Goal: Task Accomplishment & Management: Use online tool/utility

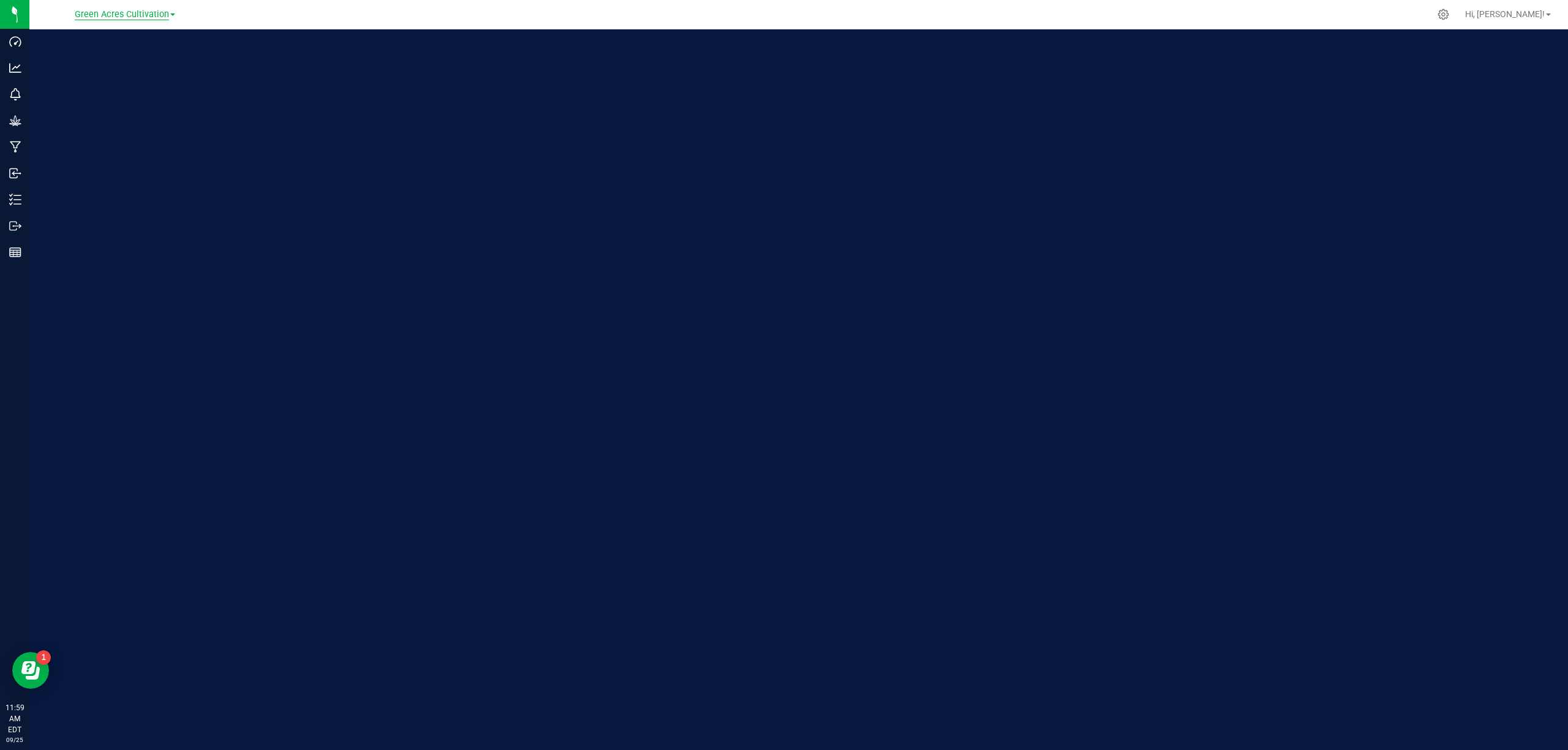
click at [107, 17] on span "Green Acres Cultivation" at bounding box center [122, 14] width 94 height 11
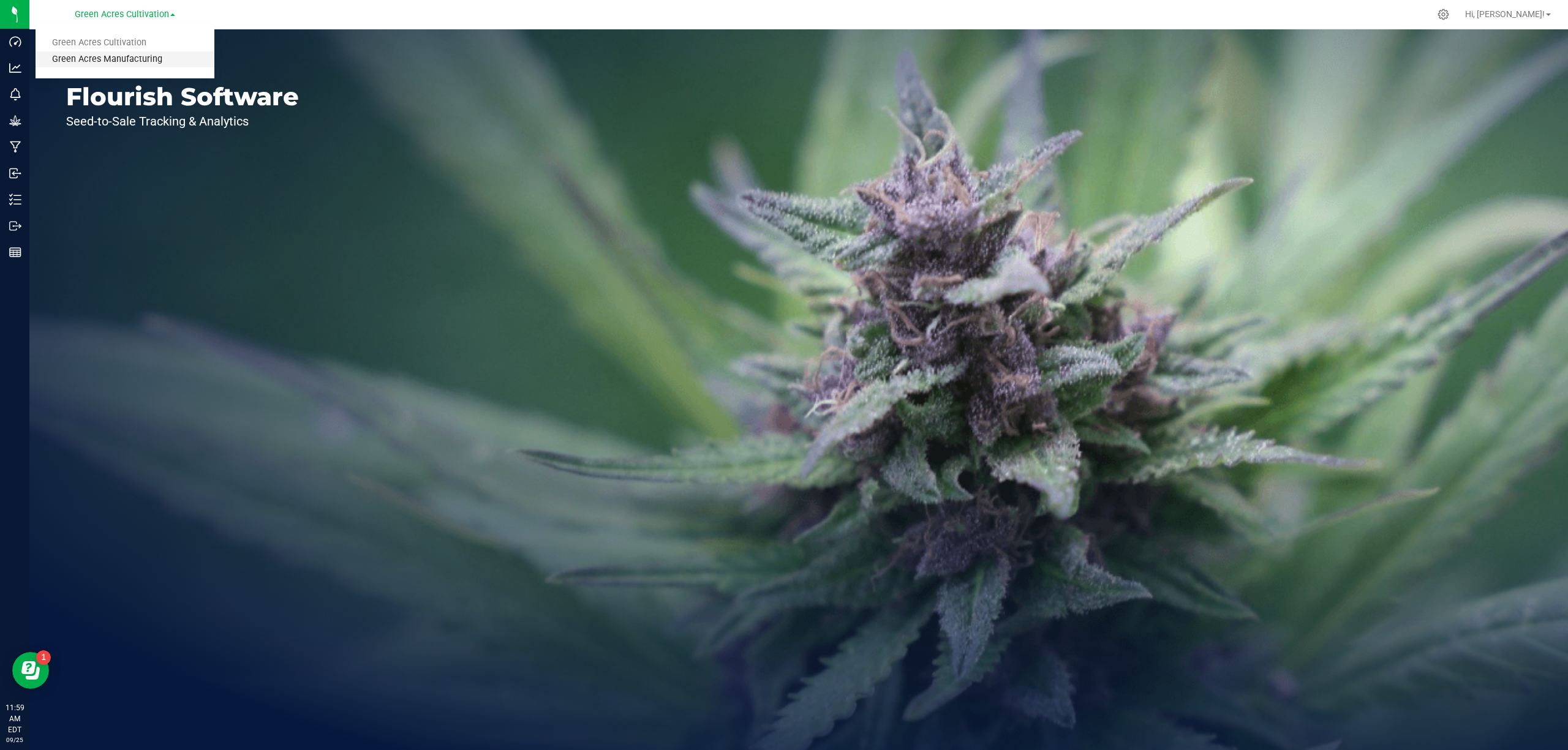
click at [125, 61] on link "Green Acres Manufacturing" at bounding box center [125, 60] width 179 height 17
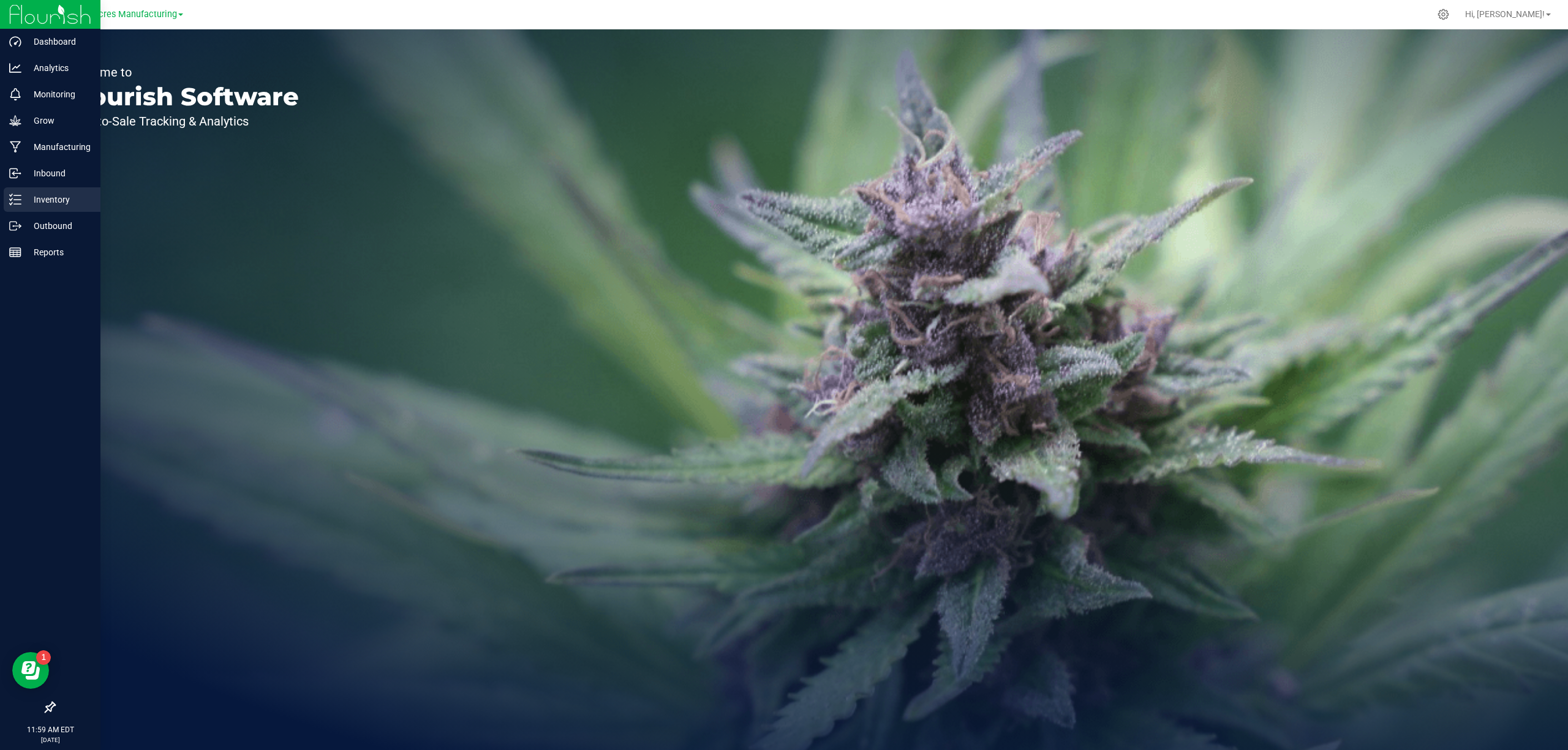
click at [51, 196] on p "Inventory" at bounding box center [57, 199] width 73 height 14
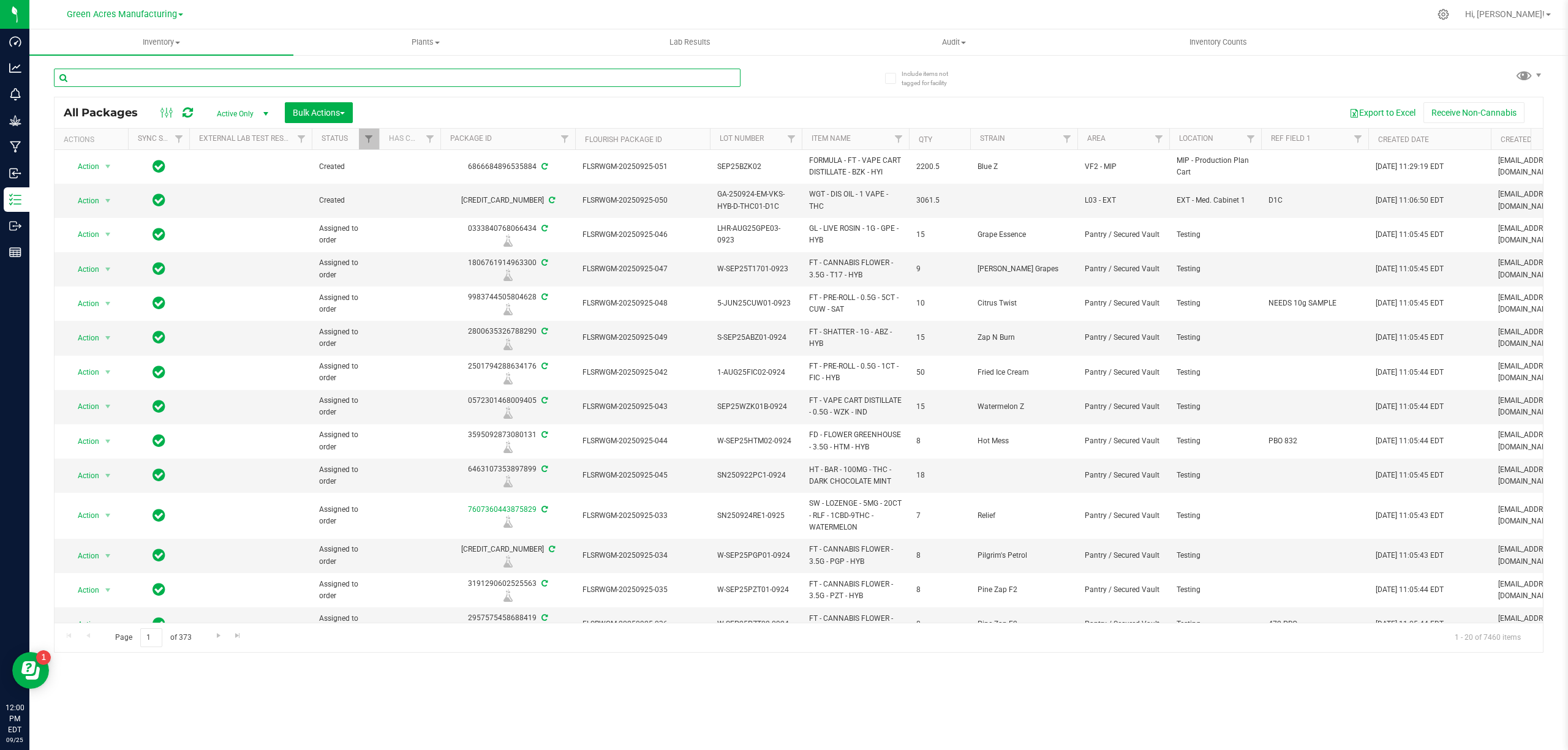
click at [648, 79] on input "text" at bounding box center [397, 78] width 687 height 18
click at [1164, 136] on link "Filter" at bounding box center [1159, 139] width 20 height 21
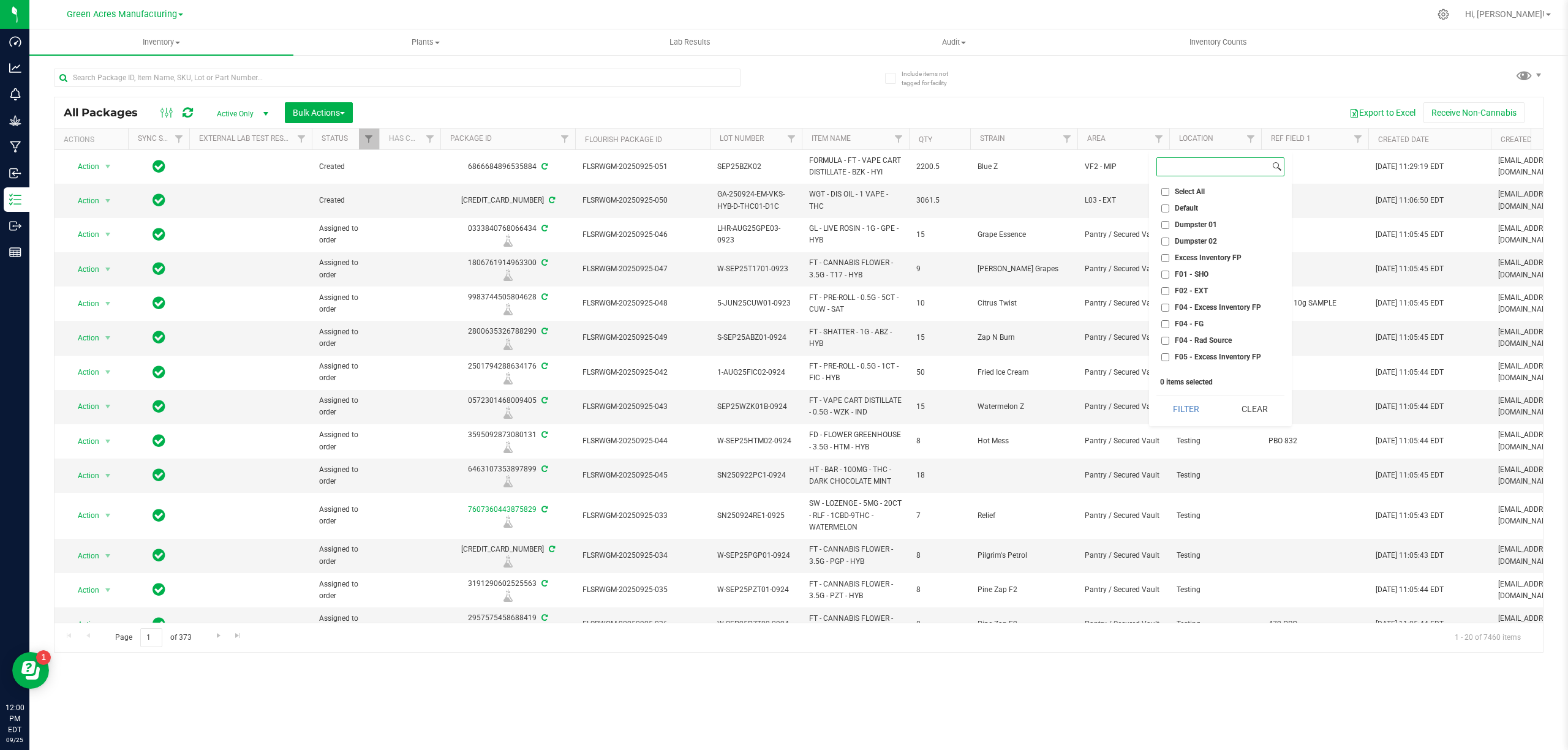
click at [1169, 168] on input at bounding box center [1213, 167] width 113 height 18
type input "vf1"
click at [1191, 211] on span "VF1 - GEL" at bounding box center [1192, 212] width 34 height 8
click at [1169, 211] on input "VF1 - GEL" at bounding box center [1165, 212] width 8 height 8
checkbox input "true"
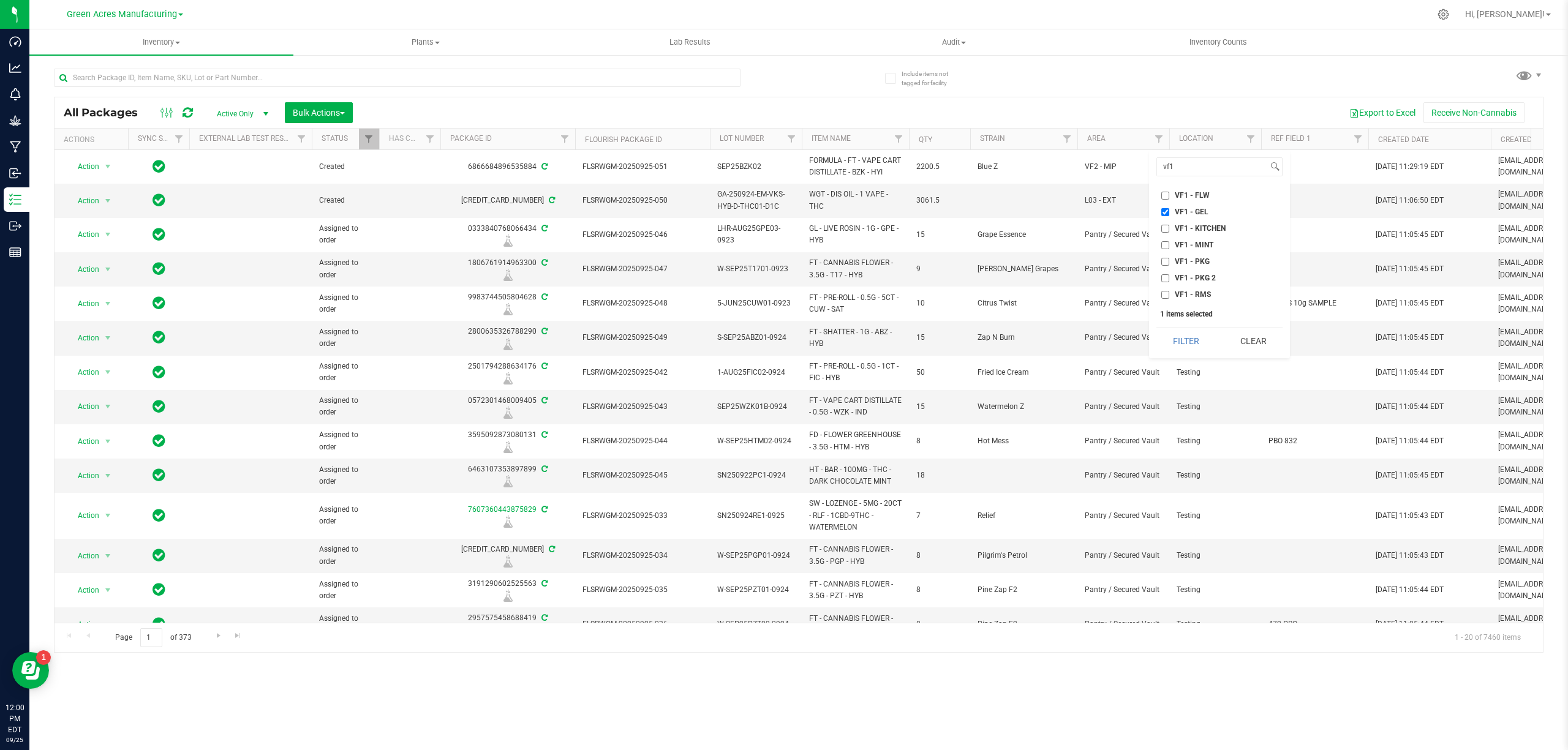
click at [1197, 221] on ul "Select All Default Dumpster 01 Dumpster 02 Excess Inventory FP F01 - SHO F02 - …" at bounding box center [1219, 243] width 126 height 116
click at [1199, 224] on span "VF1 - KITCHEN" at bounding box center [1200, 228] width 51 height 8
click at [1169, 224] on input "VF1 - KITCHEN" at bounding box center [1165, 228] width 8 height 8
checkbox input "true"
click at [1199, 241] on span "VF1 - MINT" at bounding box center [1194, 245] width 39 height 8
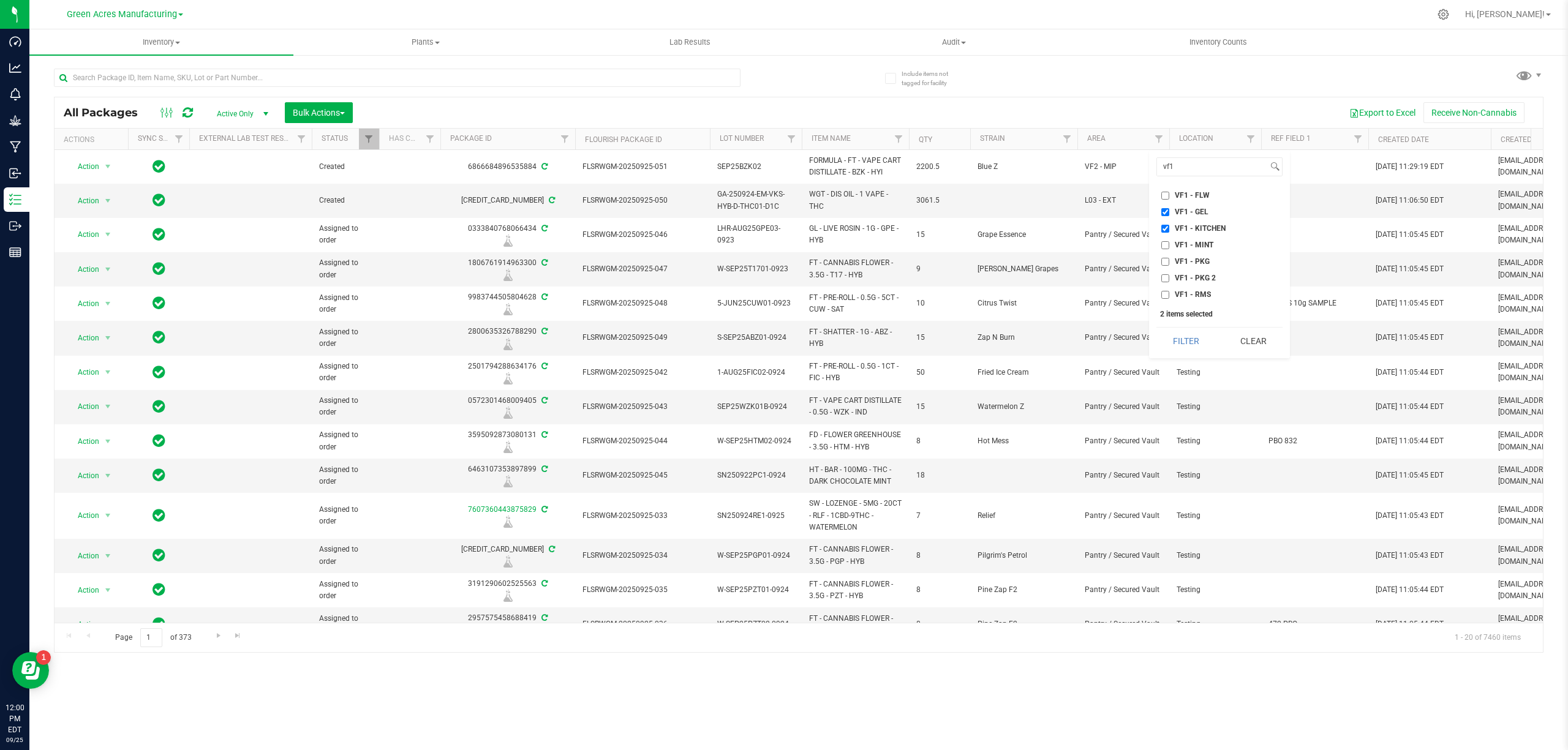
click at [1169, 241] on input "VF1 - MINT" at bounding box center [1165, 245] width 8 height 8
checkbox input "true"
click at [1203, 263] on span "VF1 - PKG" at bounding box center [1192, 261] width 35 height 8
click at [1169, 263] on input "VF1 - PKG" at bounding box center [1165, 261] width 8 height 8
checkbox input "true"
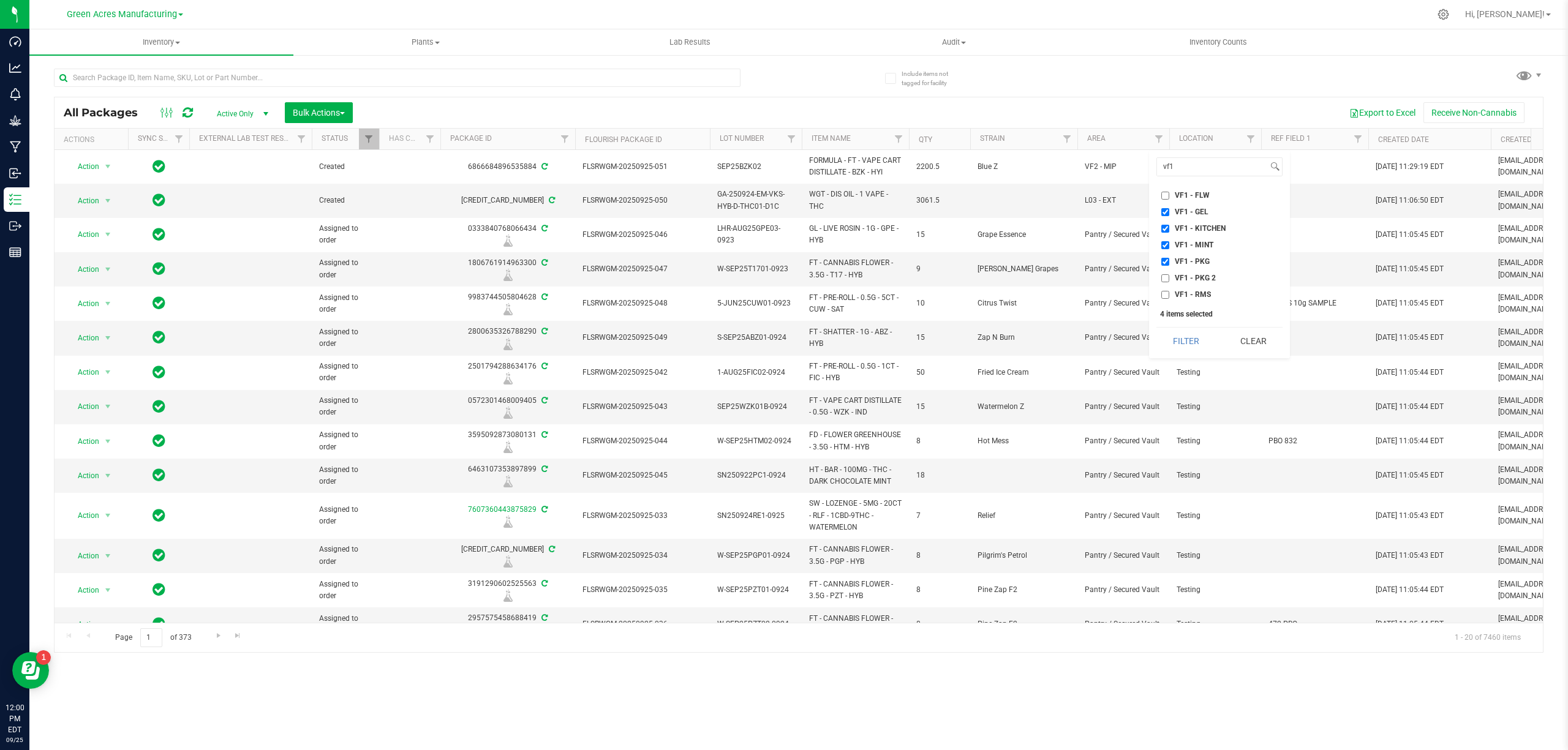
click at [1205, 273] on li "VF1 - PKG 2" at bounding box center [1219, 278] width 126 height 13
click at [1202, 276] on span "VF1 - PKG 2" at bounding box center [1195, 278] width 41 height 8
click at [1169, 276] on input "VF1 - PKG 2" at bounding box center [1165, 278] width 8 height 8
checkbox input "true"
click at [1172, 338] on button "Filter" at bounding box center [1186, 341] width 59 height 27
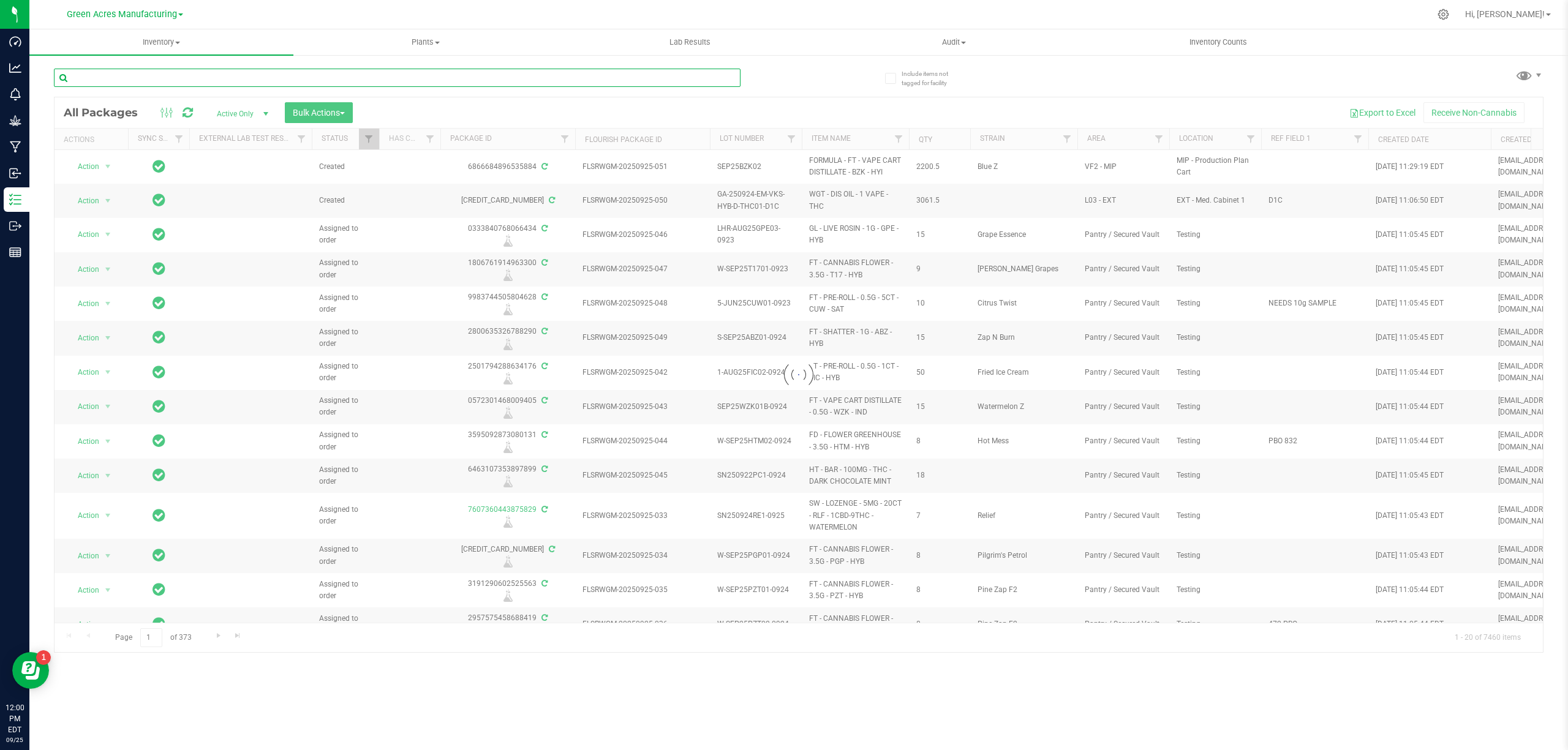
click at [419, 75] on input "text" at bounding box center [397, 78] width 687 height 18
type input "rev"
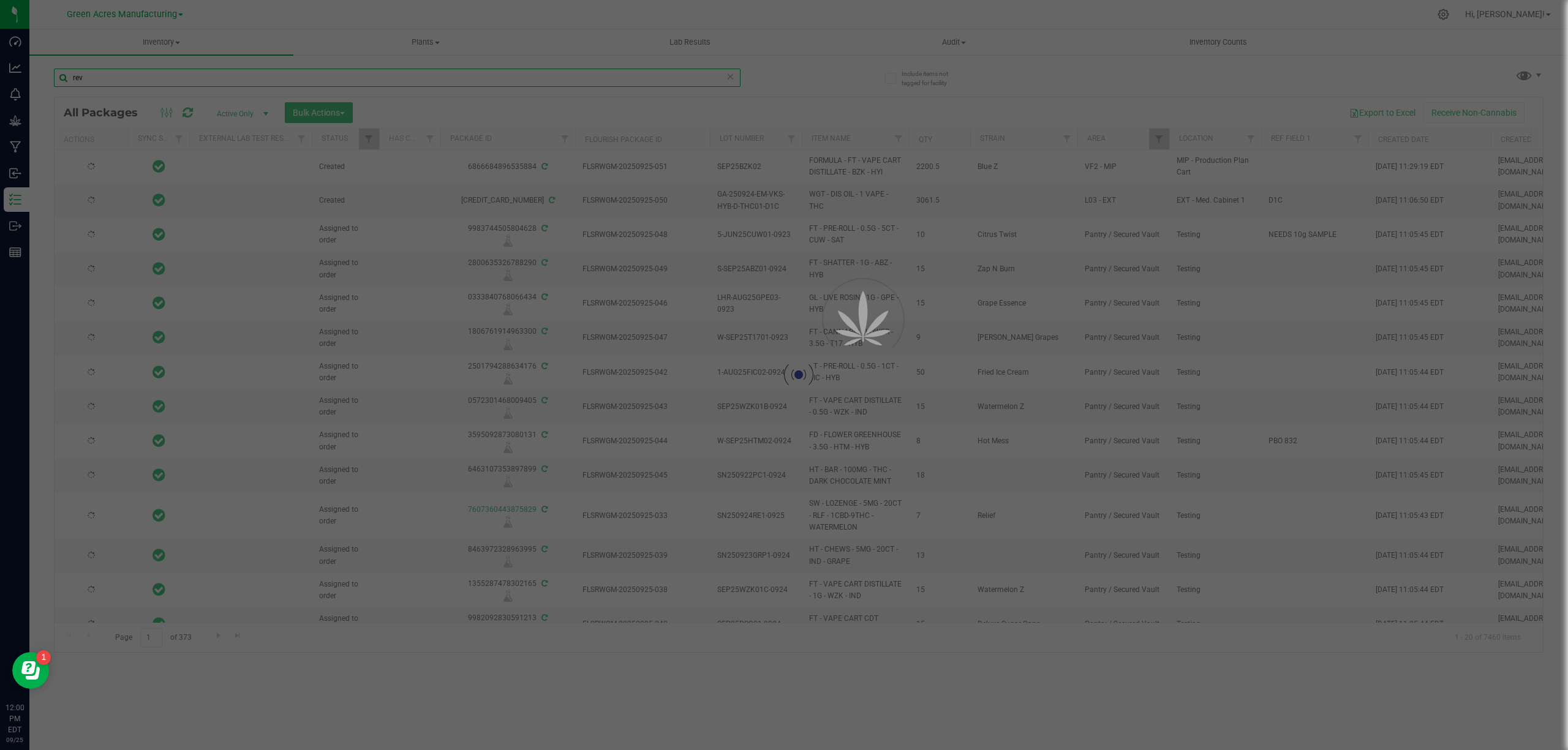
type input "2026-04-04"
type input "2026-04-06"
type input "2026-04-05"
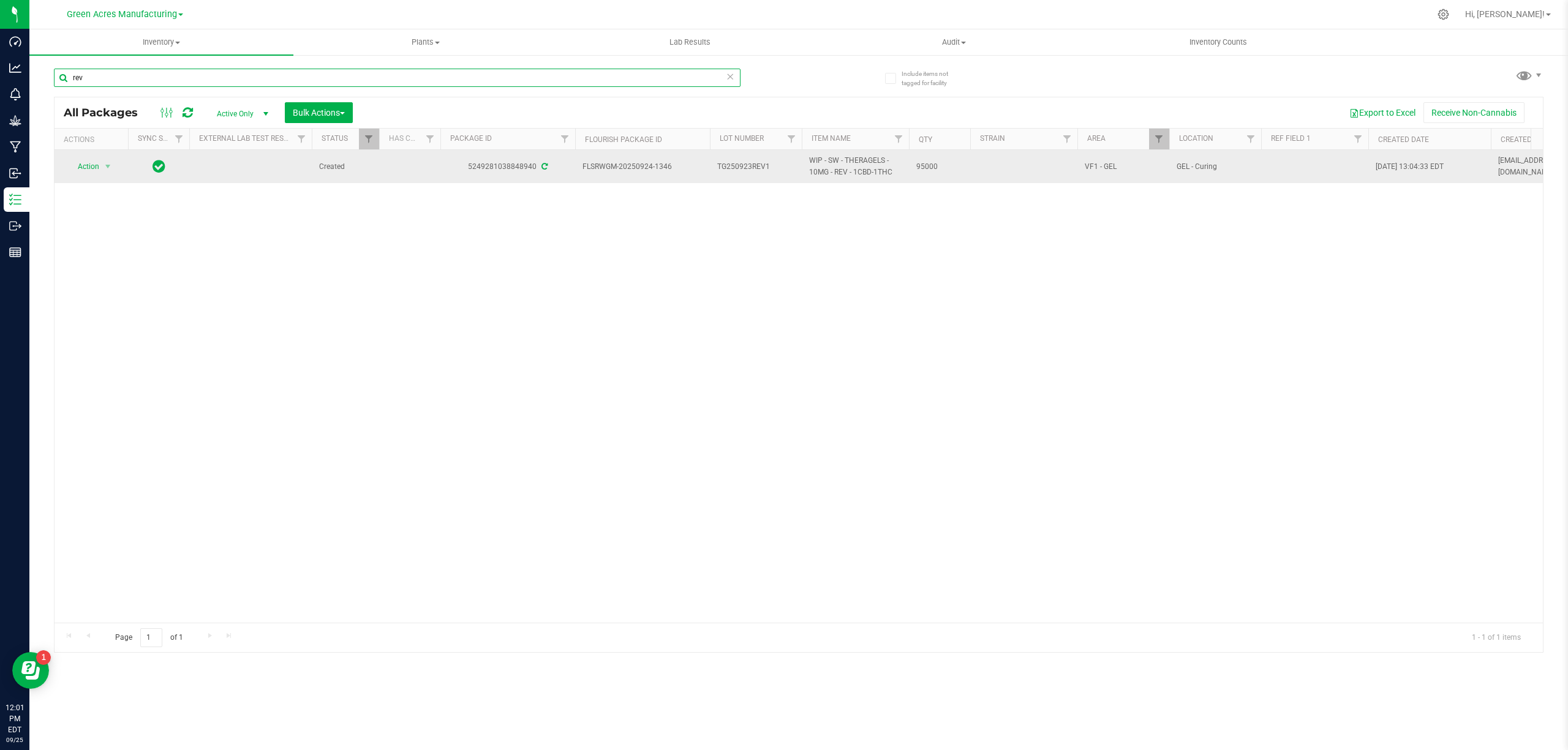
type input "rev"
click at [101, 167] on span "select" at bounding box center [108, 166] width 15 height 17
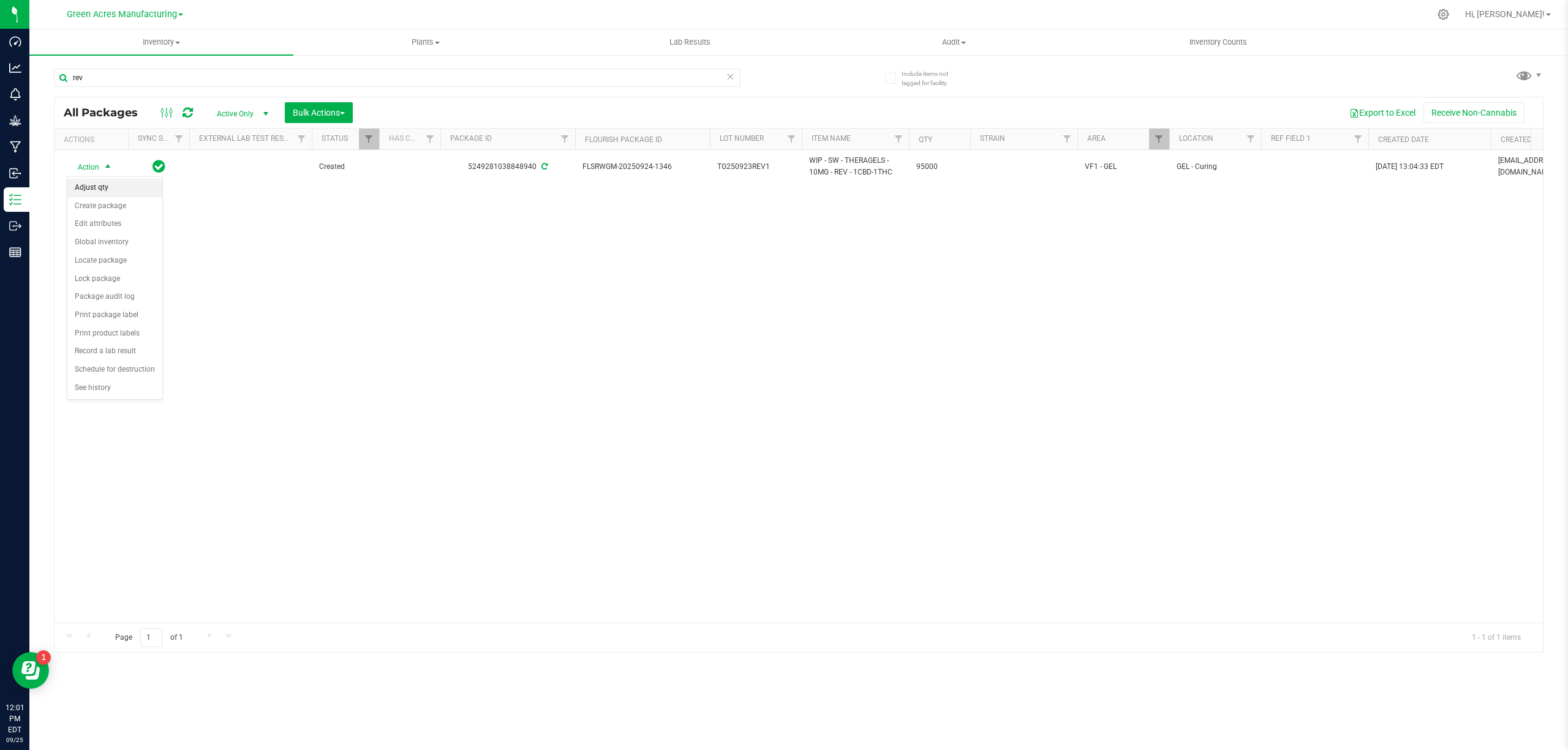
click at [74, 193] on li "Adjust qty" at bounding box center [115, 188] width 95 height 18
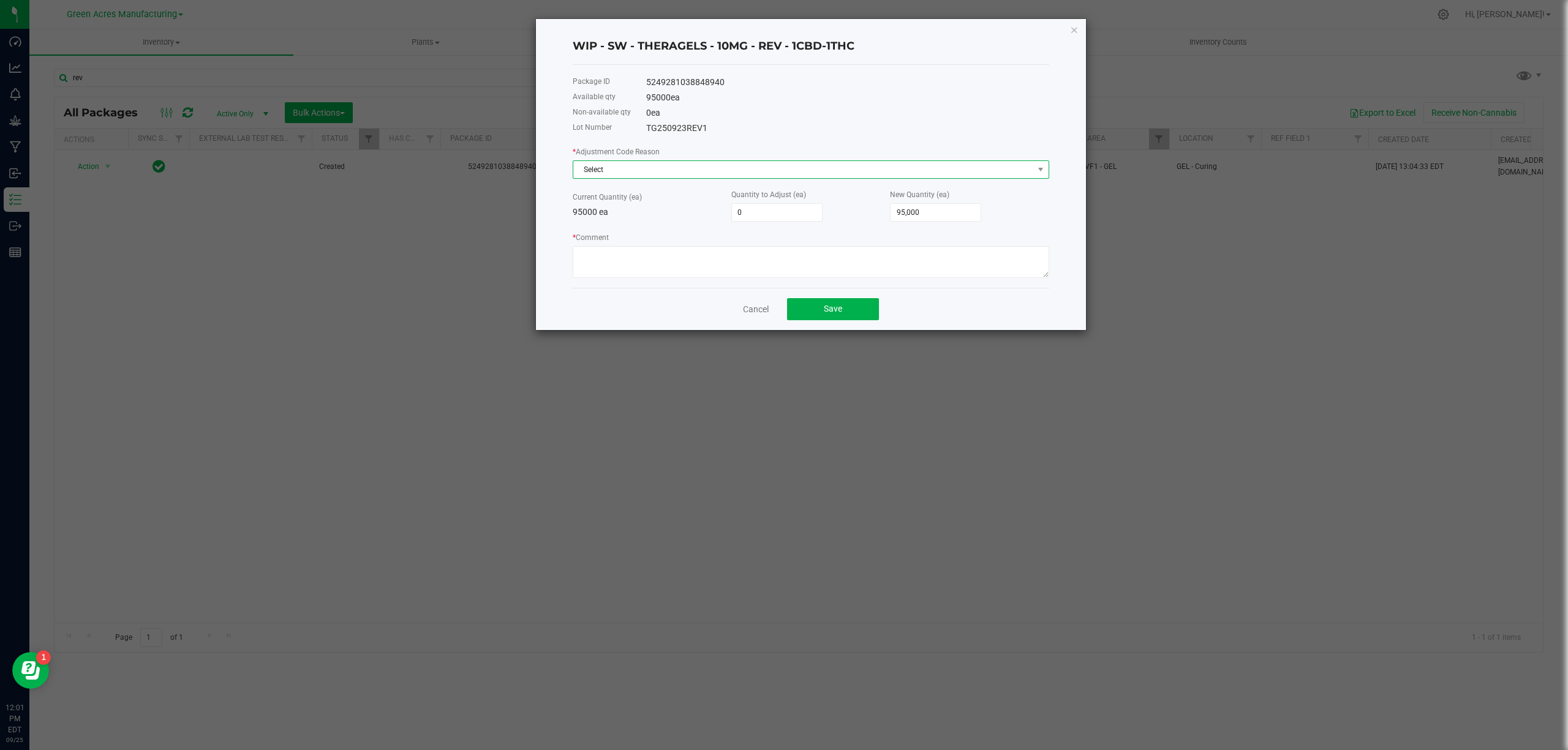
click at [600, 160] on span "Select" at bounding box center [811, 169] width 477 height 18
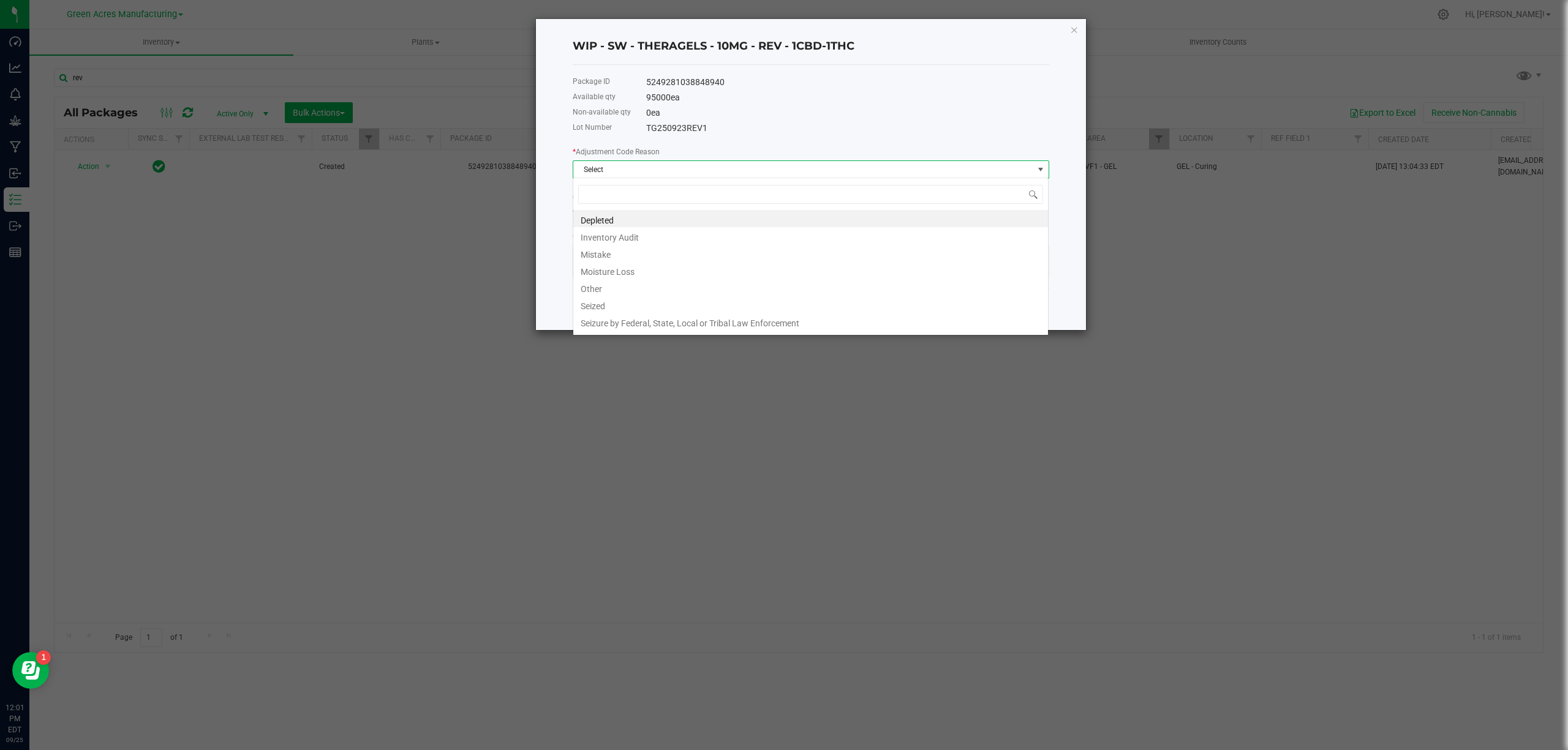
scroll to position [18, 476]
click at [613, 287] on li "Other" at bounding box center [811, 287] width 475 height 17
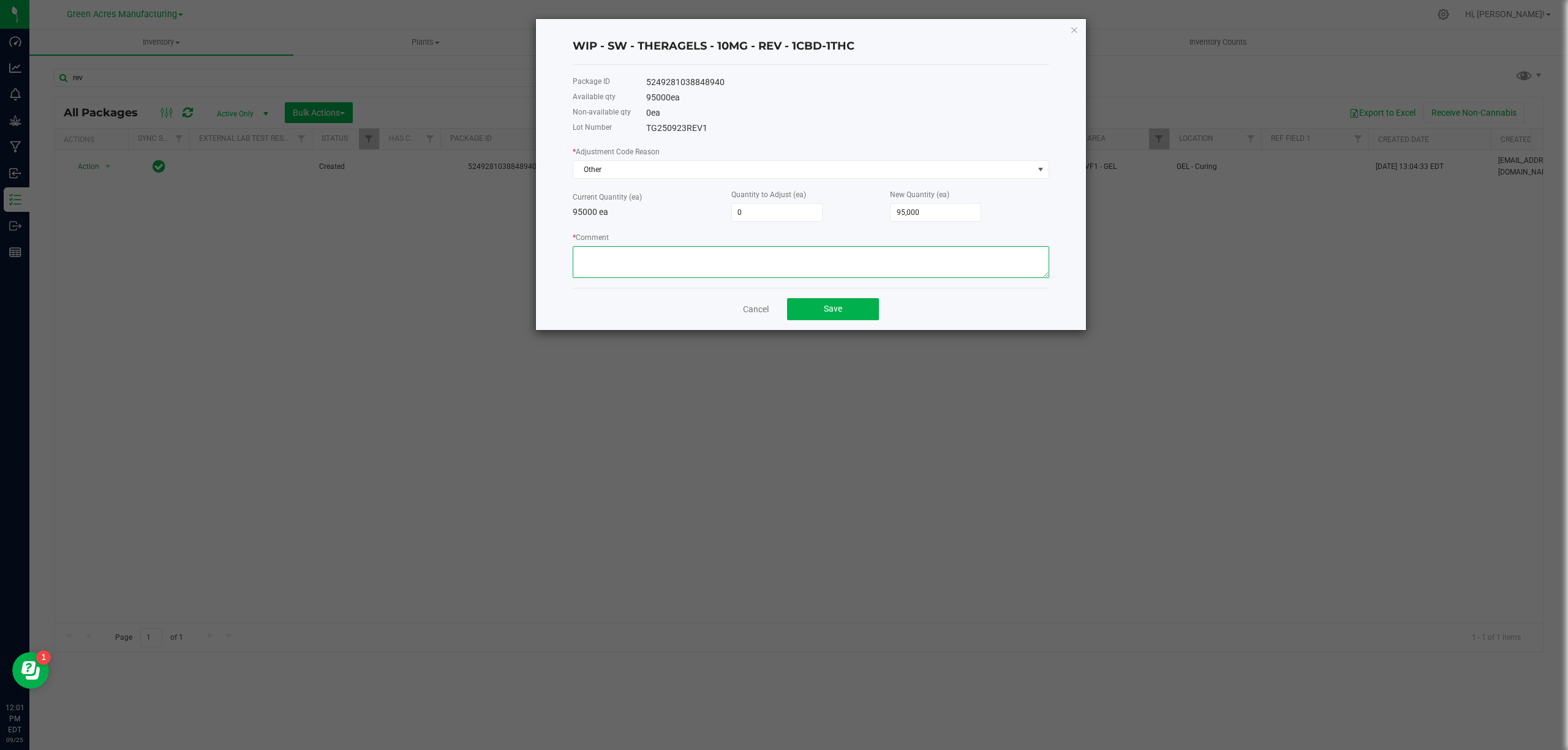
click at [613, 252] on textarea "* Comment" at bounding box center [811, 262] width 477 height 32
type textarea "adjusting to theroetical count for packaging buffer"
type input "95000"
type input "-94,999"
type input "1"
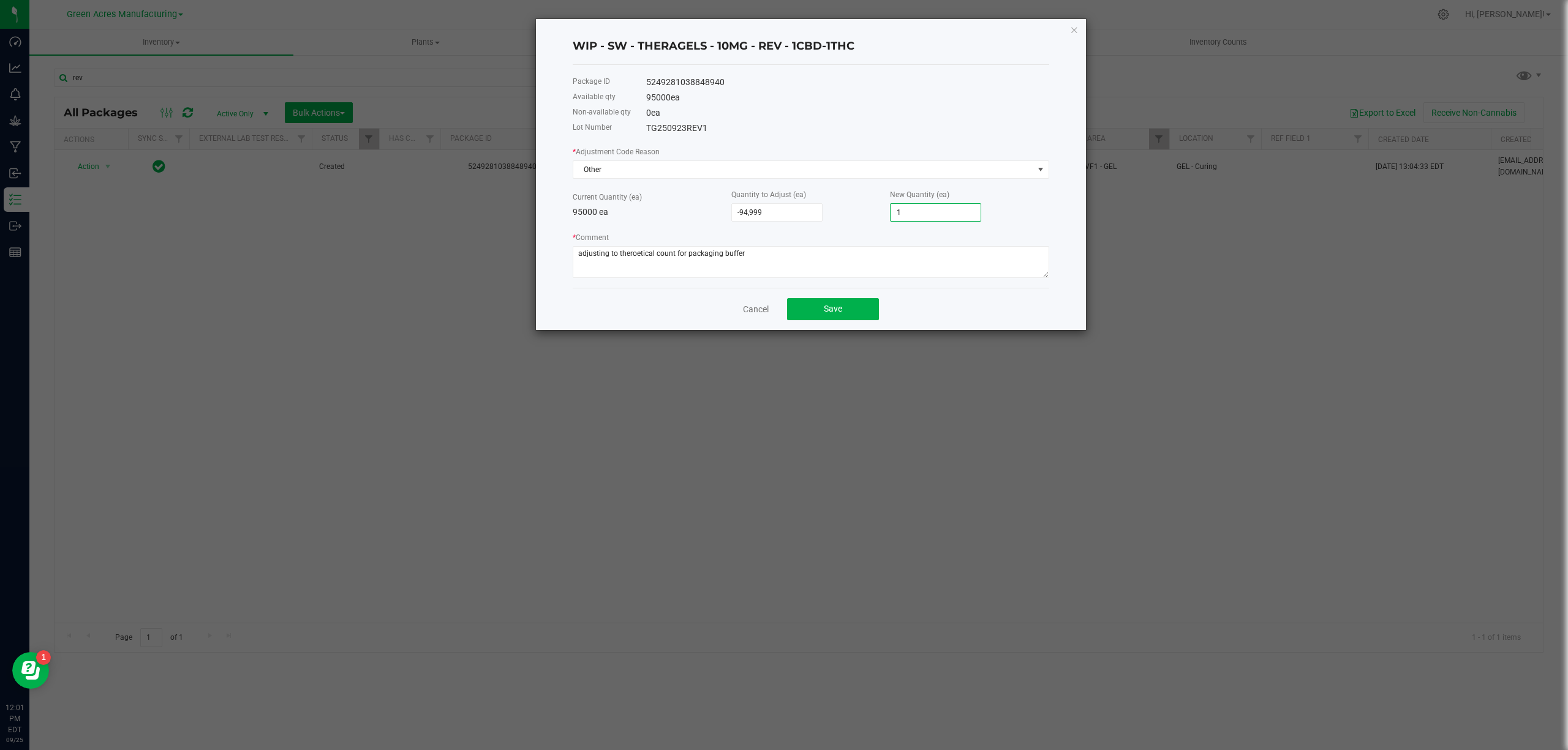
type input "-94,990"
type input "10"
type input "-94,898"
type input "102"
type input "-93,973"
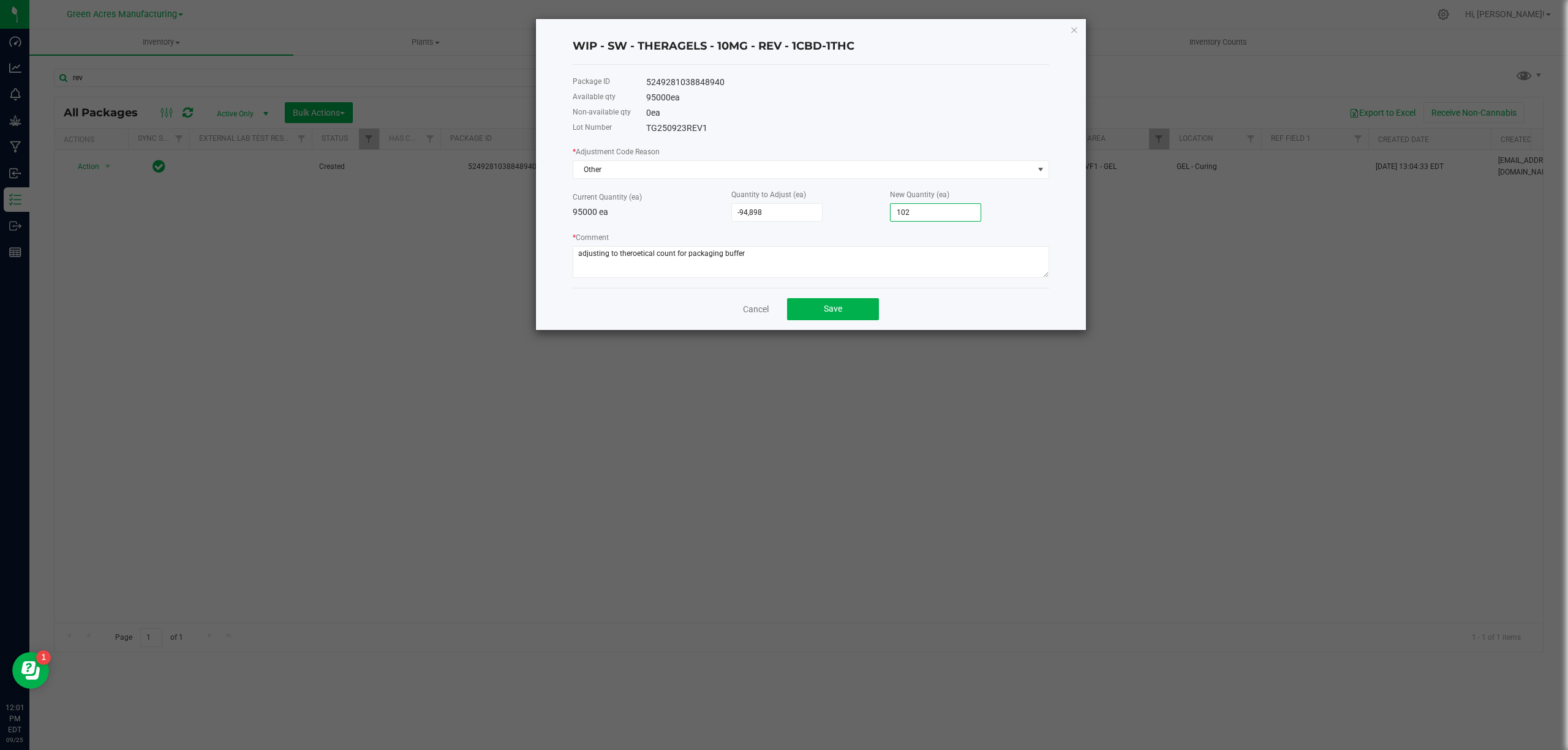
type input "1027"
type input "-84,721"
type input "10279"
type input "7,794"
type input "102,794"
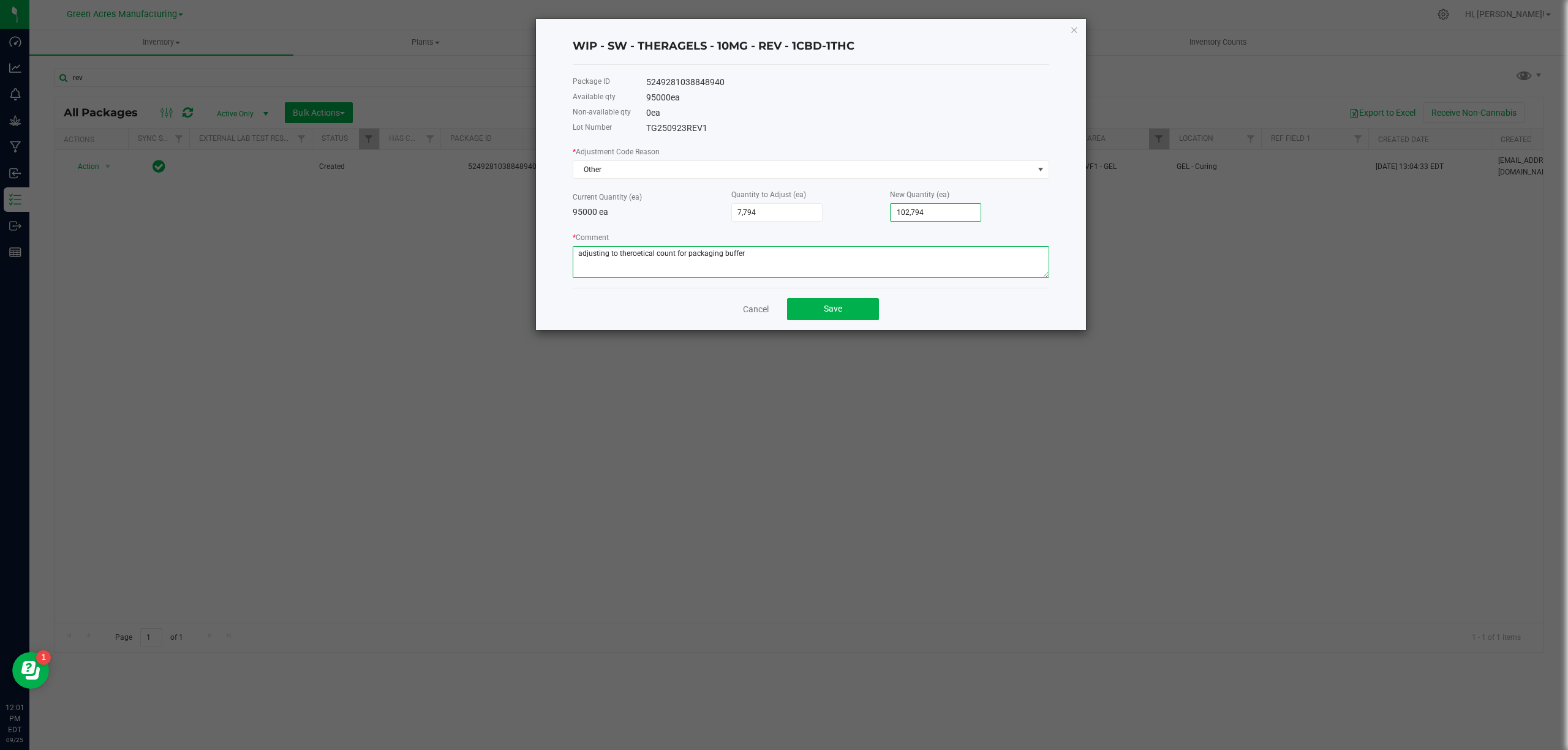
click at [787, 270] on textarea "* Comment" at bounding box center [811, 262] width 477 height 32
click at [801, 265] on textarea "* Comment" at bounding box center [811, 262] width 477 height 32
click at [637, 253] on textarea "* Comment" at bounding box center [811, 262] width 477 height 32
click at [747, 253] on textarea "* Comment" at bounding box center [811, 262] width 477 height 32
type textarea "adjusting to theoretical count for packaging buffer"
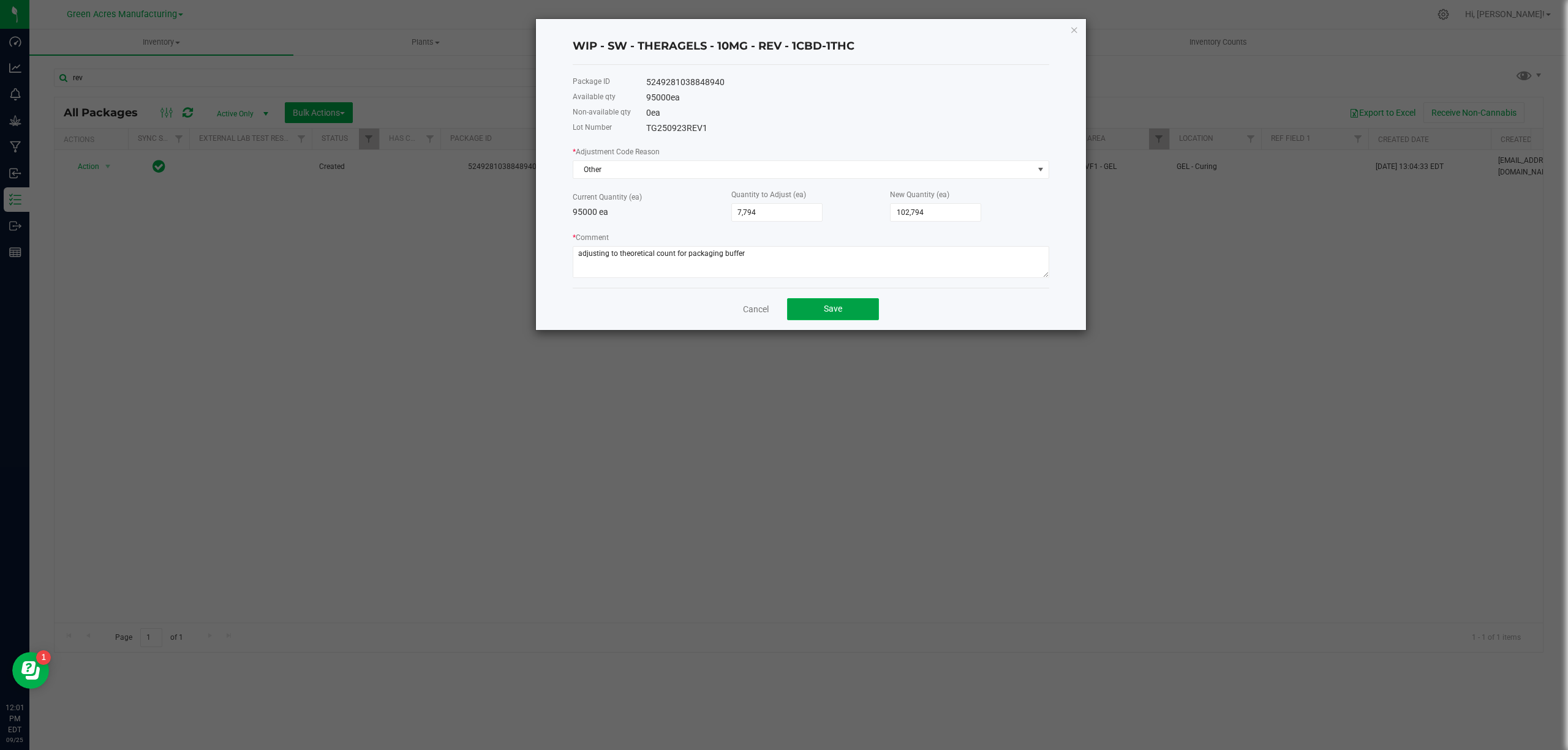
click at [826, 307] on span "Save" at bounding box center [833, 308] width 18 height 10
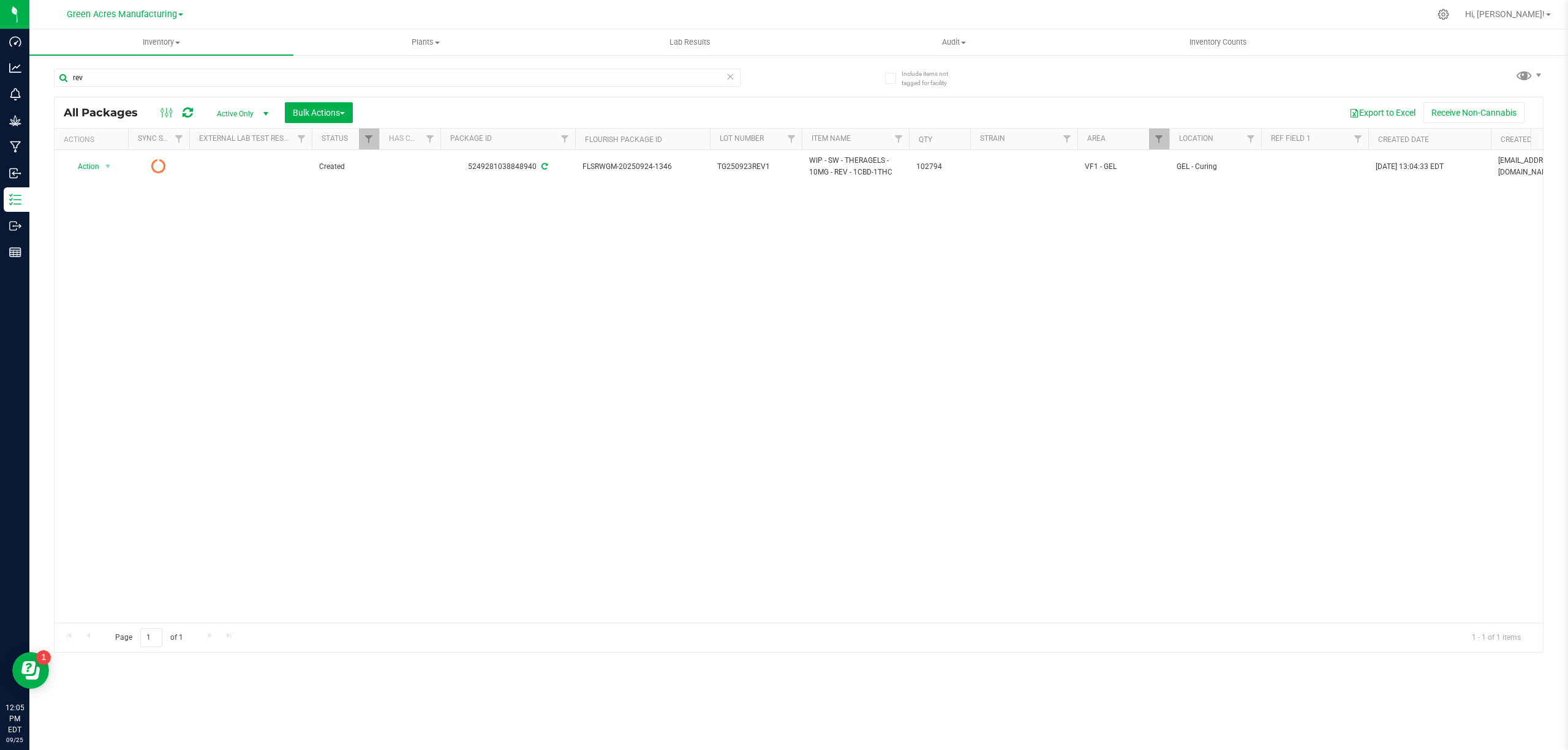
drag, startPoint x: 735, startPoint y: 309, endPoint x: 668, endPoint y: 231, distance: 102.8
click at [735, 309] on div "Action Action Edit attributes Global inventory Lock package Package audit log P…" at bounding box center [799, 387] width 1489 height 473
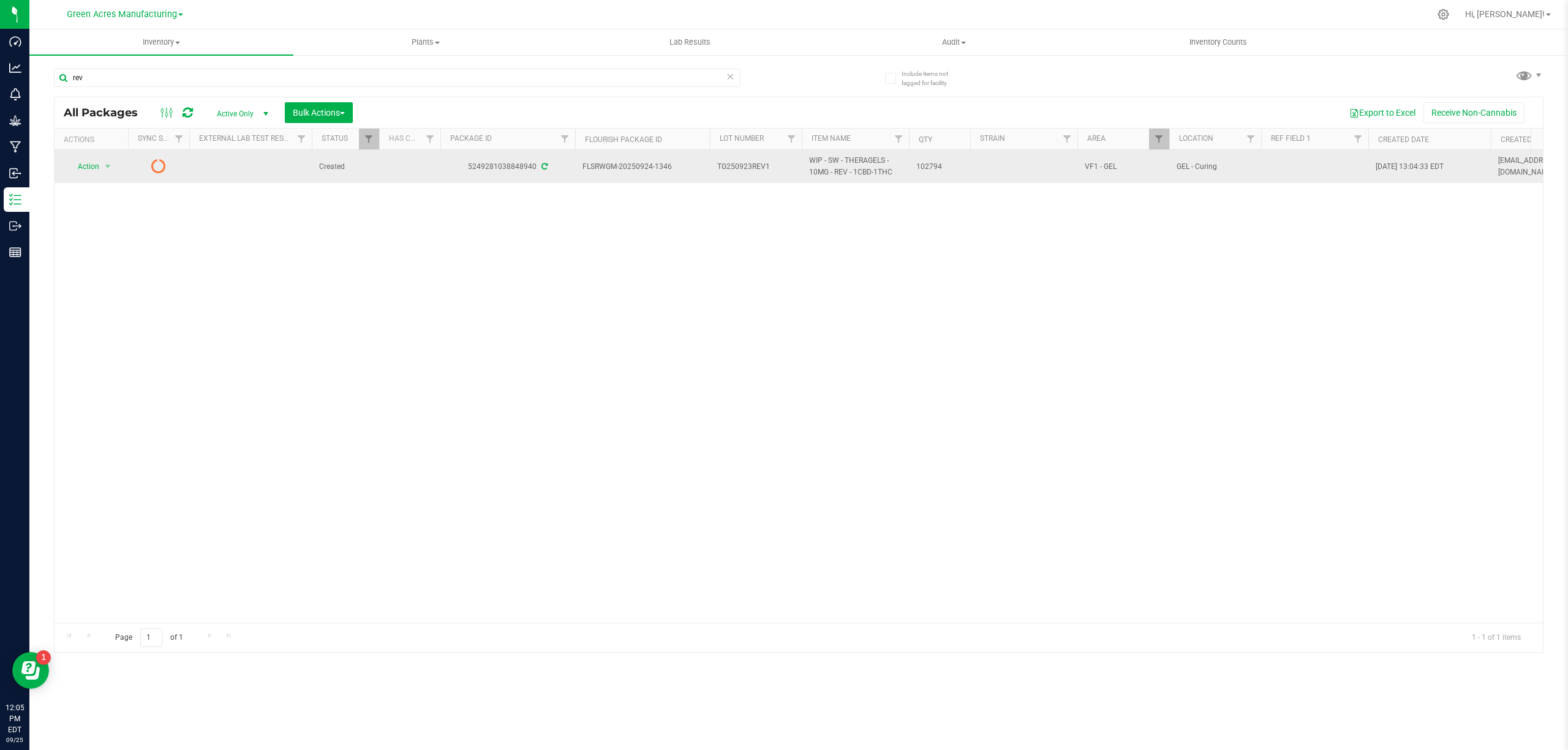
click at [620, 161] on span "FLSRWGM-20250924-1346" at bounding box center [642, 166] width 120 height 11
click at [619, 161] on span "FLSRWGM-20250924-1346" at bounding box center [642, 166] width 120 height 11
click at [618, 166] on span "FLSRWGM-20250924-1346" at bounding box center [642, 166] width 120 height 11
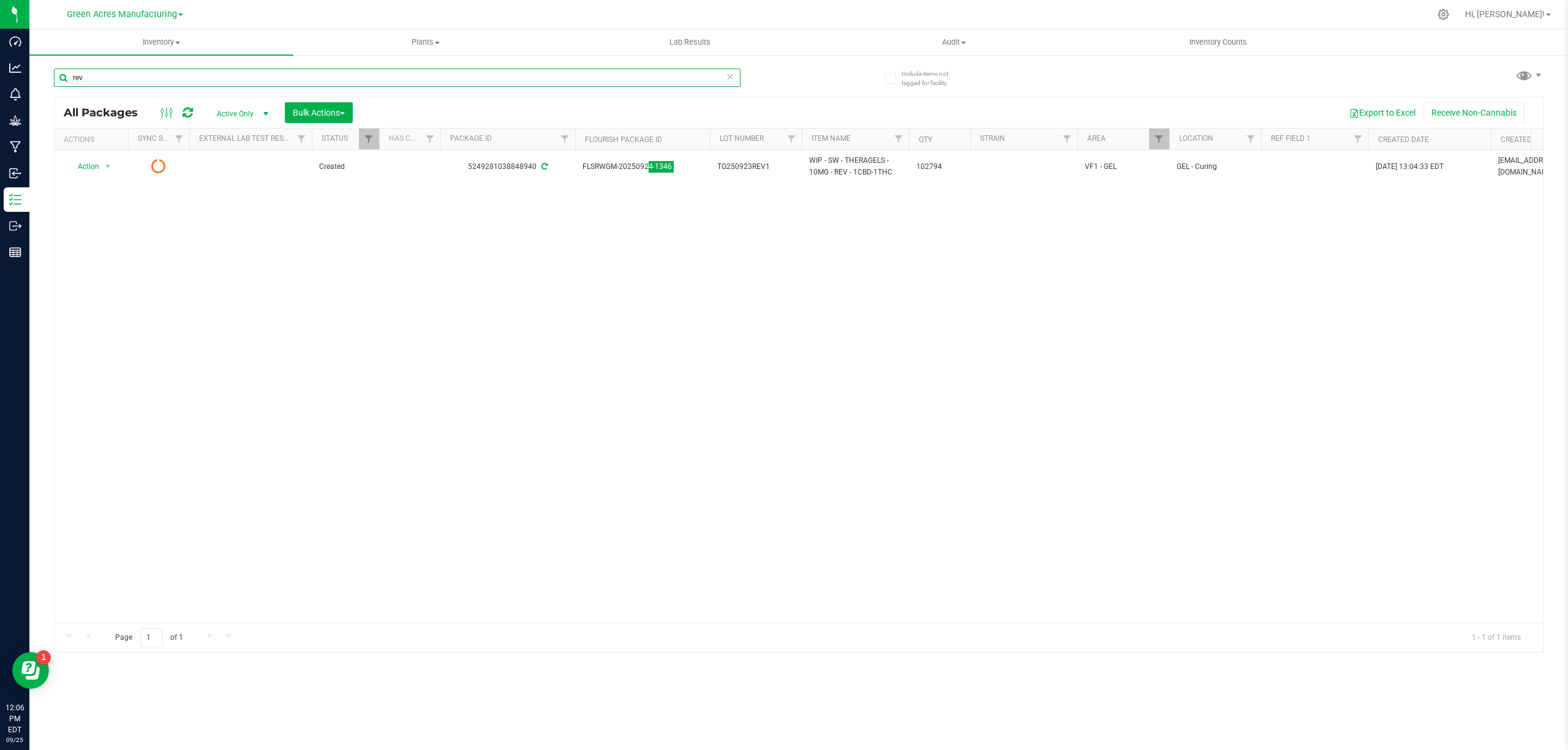
click at [268, 79] on input "rev" at bounding box center [397, 78] width 687 height 18
click at [230, 246] on div "Action Action Edit attributes Global inventory Lock package Package audit log P…" at bounding box center [799, 387] width 1489 height 473
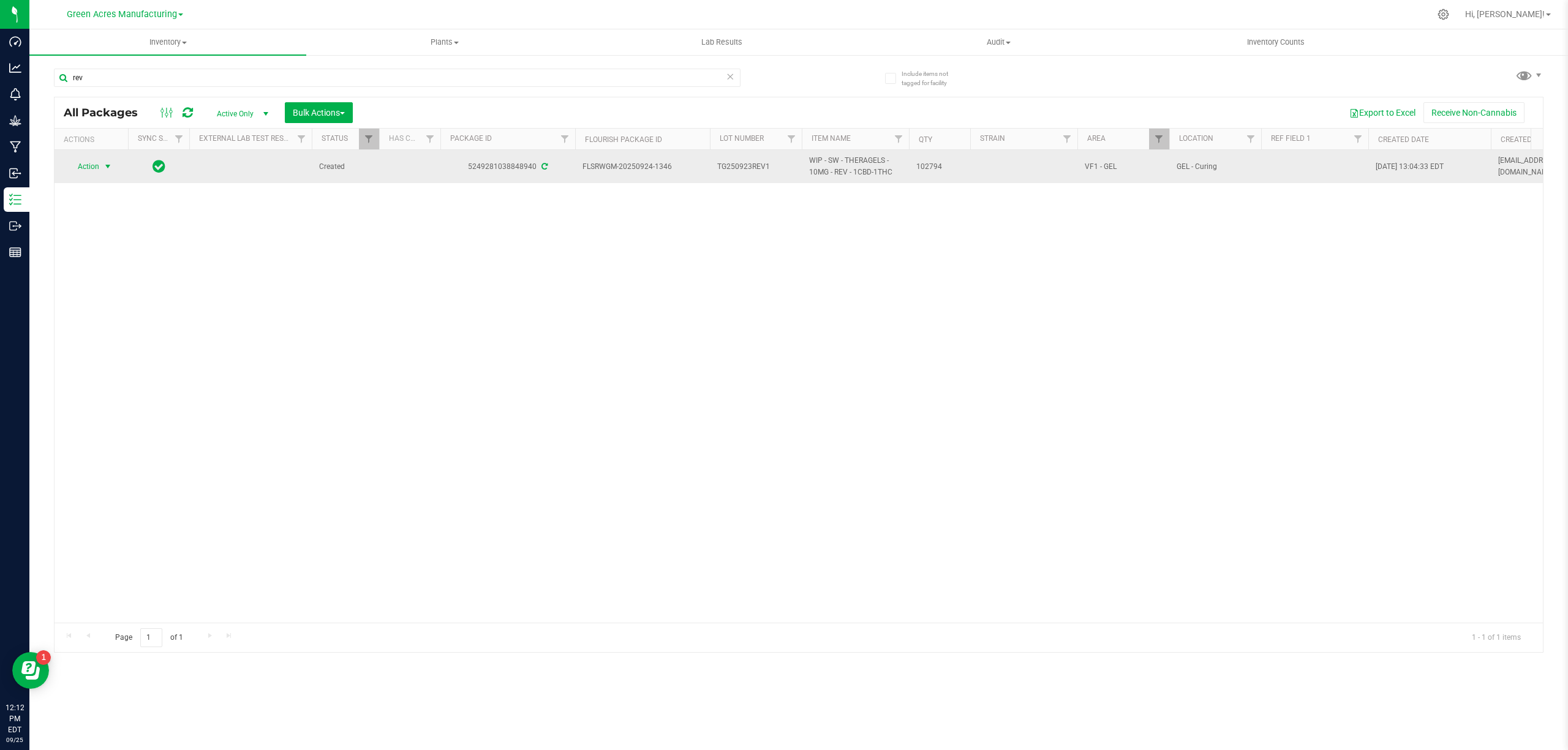
click at [103, 167] on span "select" at bounding box center [107, 166] width 10 height 10
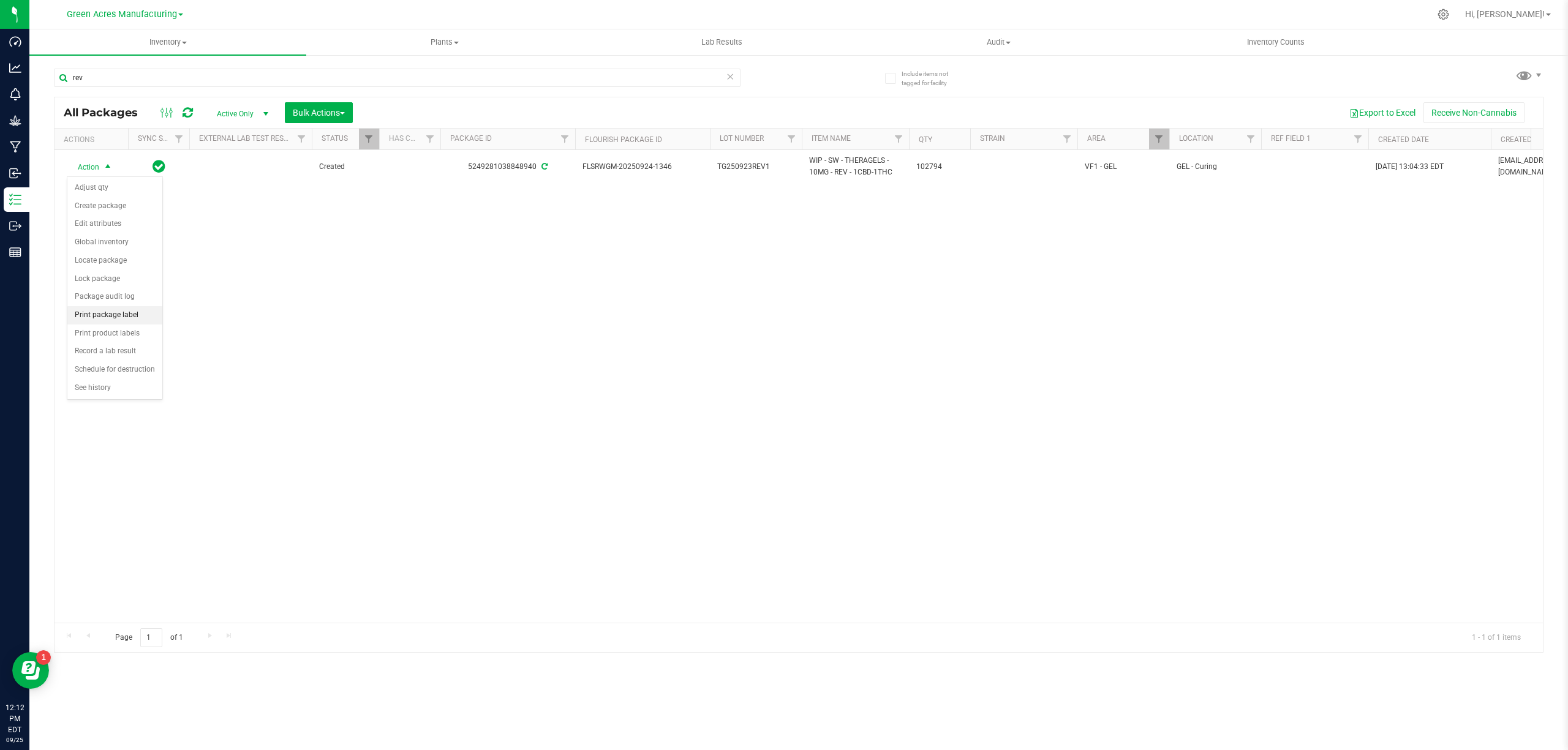
click at [99, 319] on li "Print package label" at bounding box center [115, 315] width 95 height 18
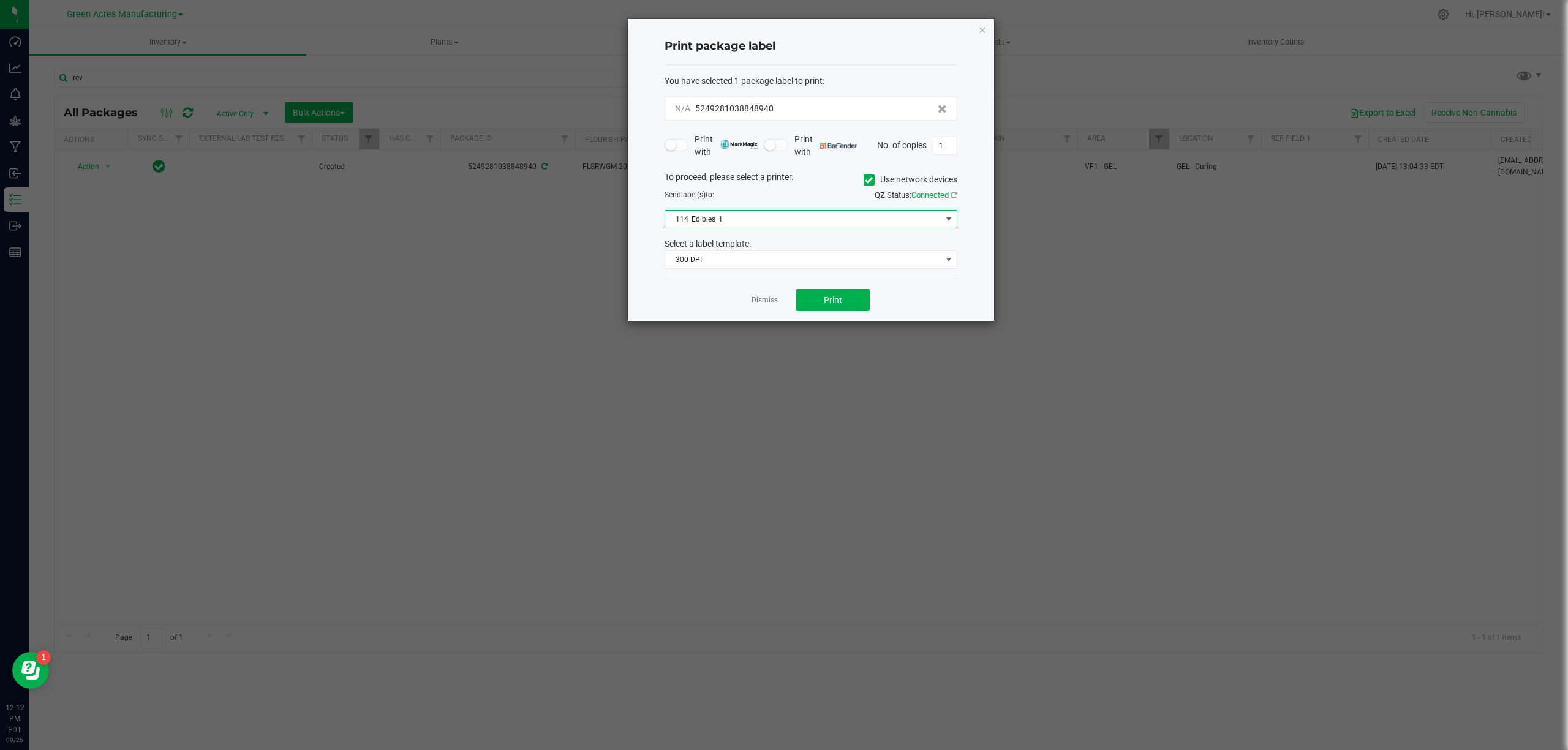
click at [704, 221] on span "114_Edibles_1" at bounding box center [803, 219] width 277 height 17
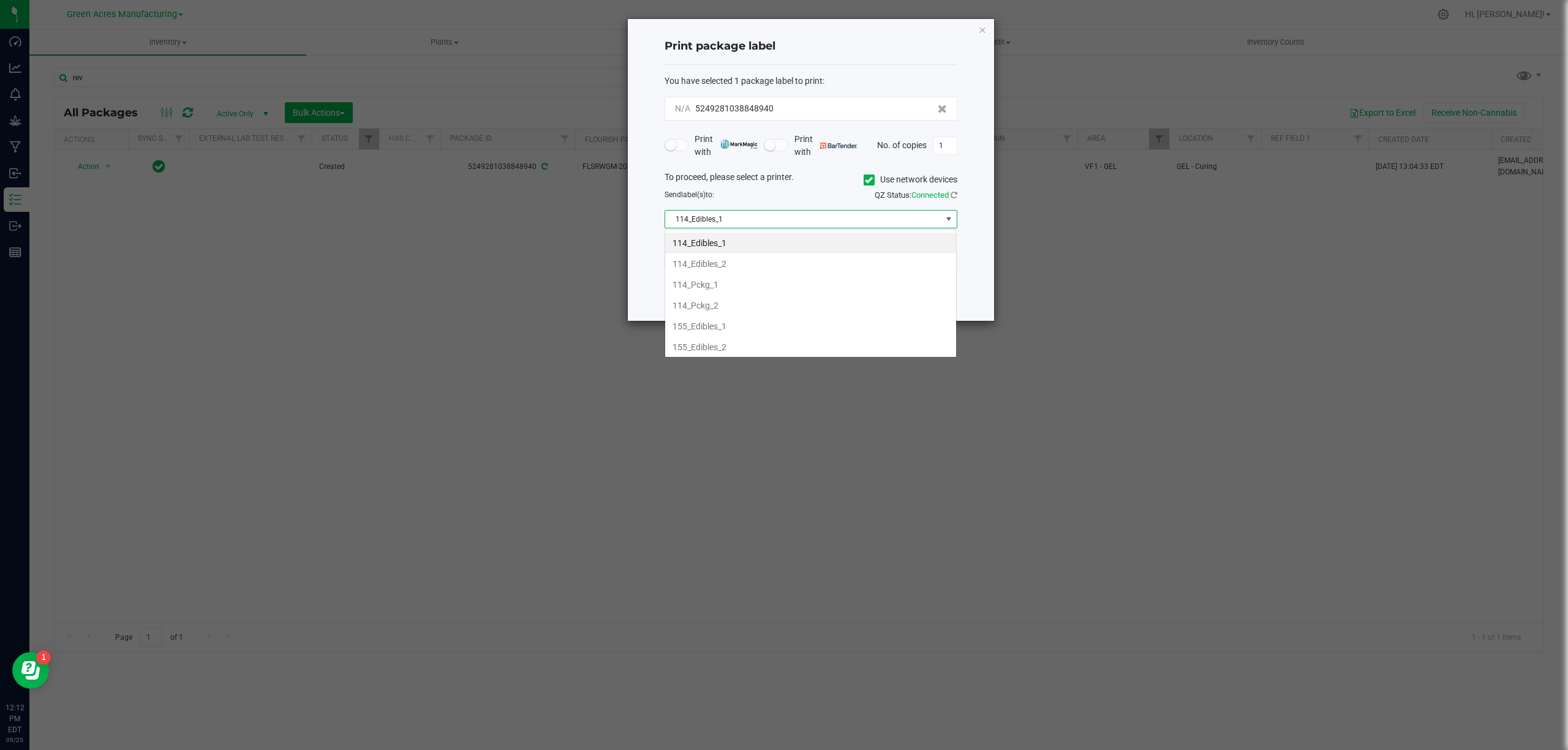
scroll to position [18, 292]
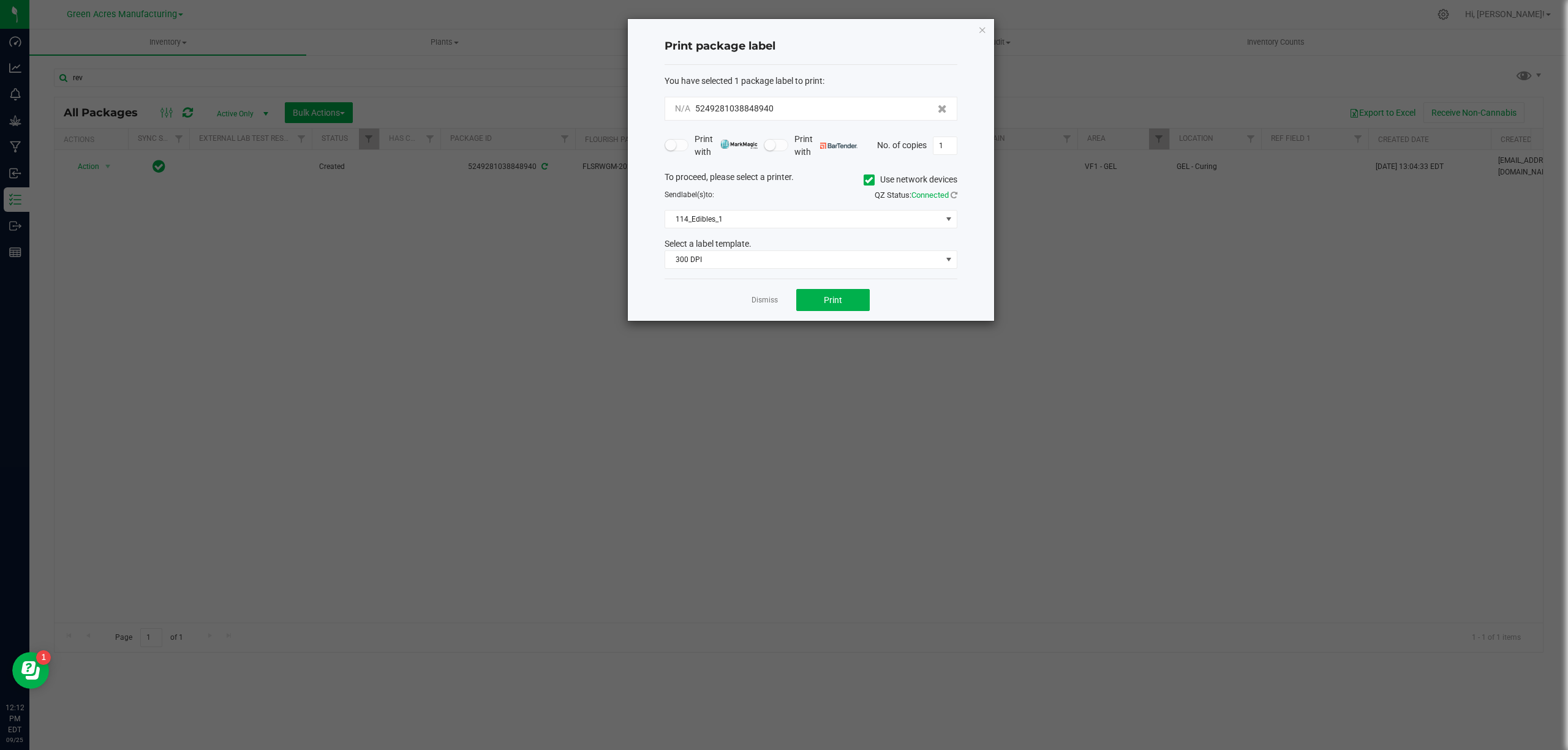
click at [643, 113] on div "Print package label You have selected 1 package label to print : N/A 5249281038…" at bounding box center [811, 170] width 366 height 302
click at [838, 302] on span "Print" at bounding box center [833, 304] width 18 height 10
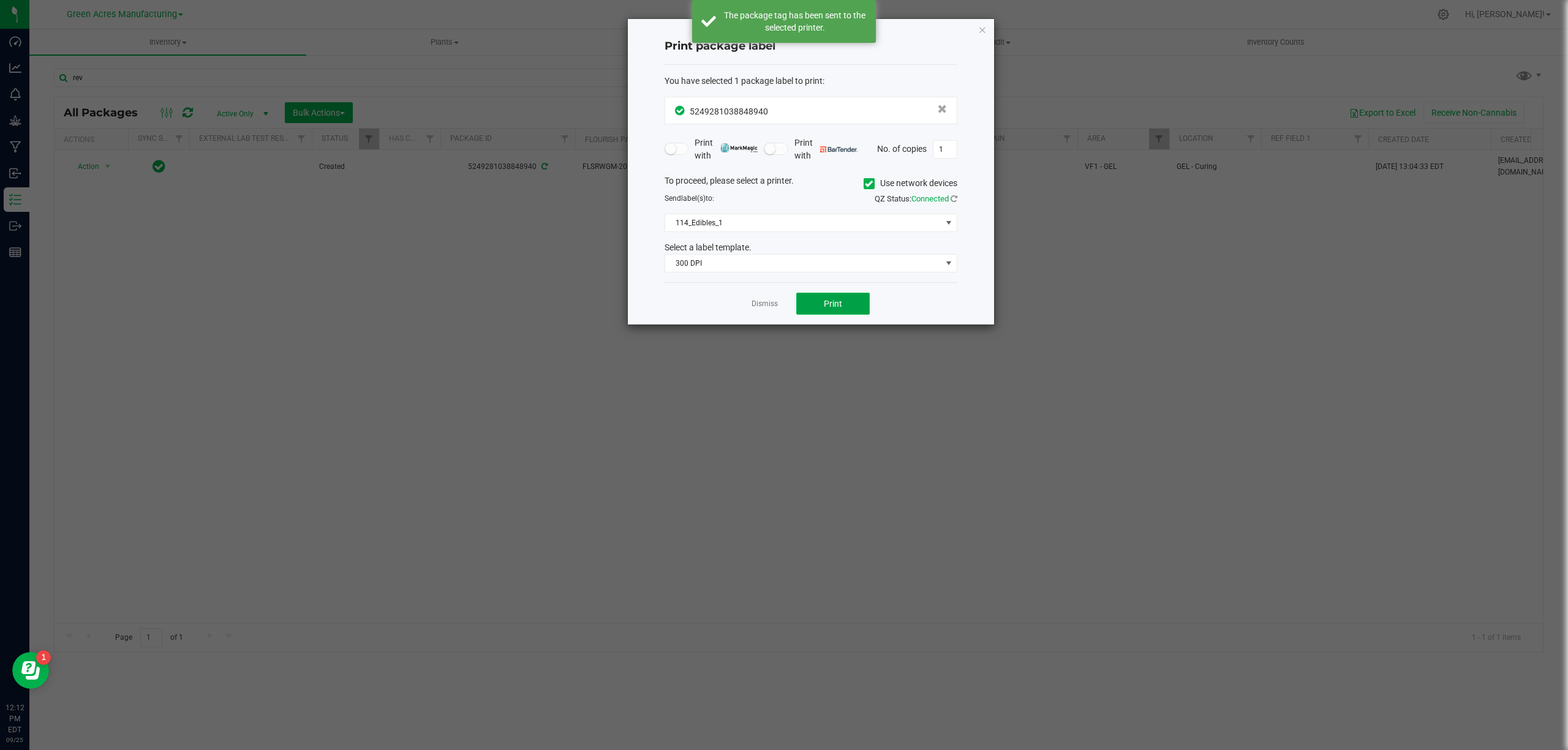
click at [838, 302] on span "Print" at bounding box center [833, 304] width 18 height 10
click at [838, 304] on span "Print" at bounding box center [833, 304] width 18 height 10
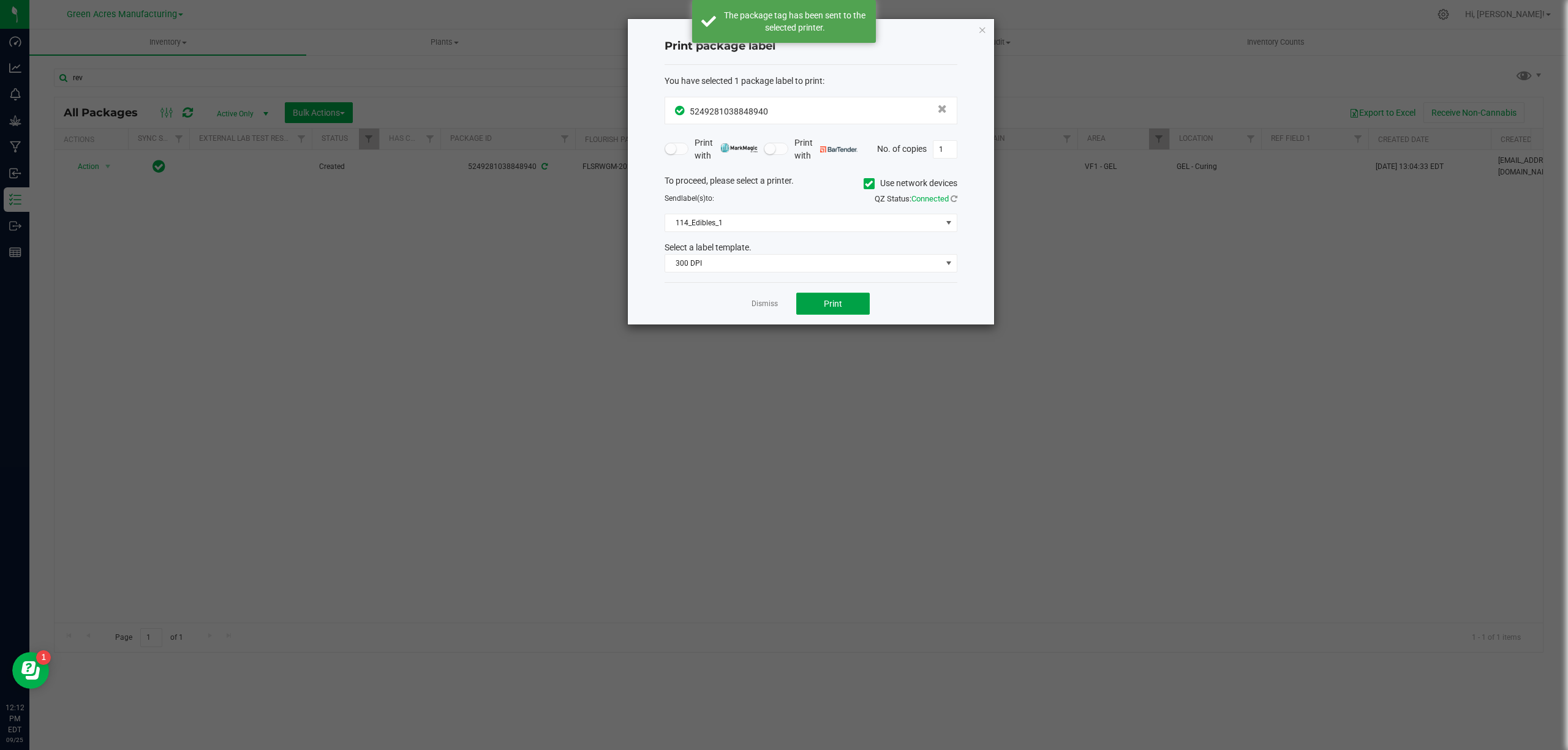
click at [838, 304] on span "Print" at bounding box center [833, 304] width 18 height 10
click at [980, 29] on icon "button" at bounding box center [982, 29] width 8 height 14
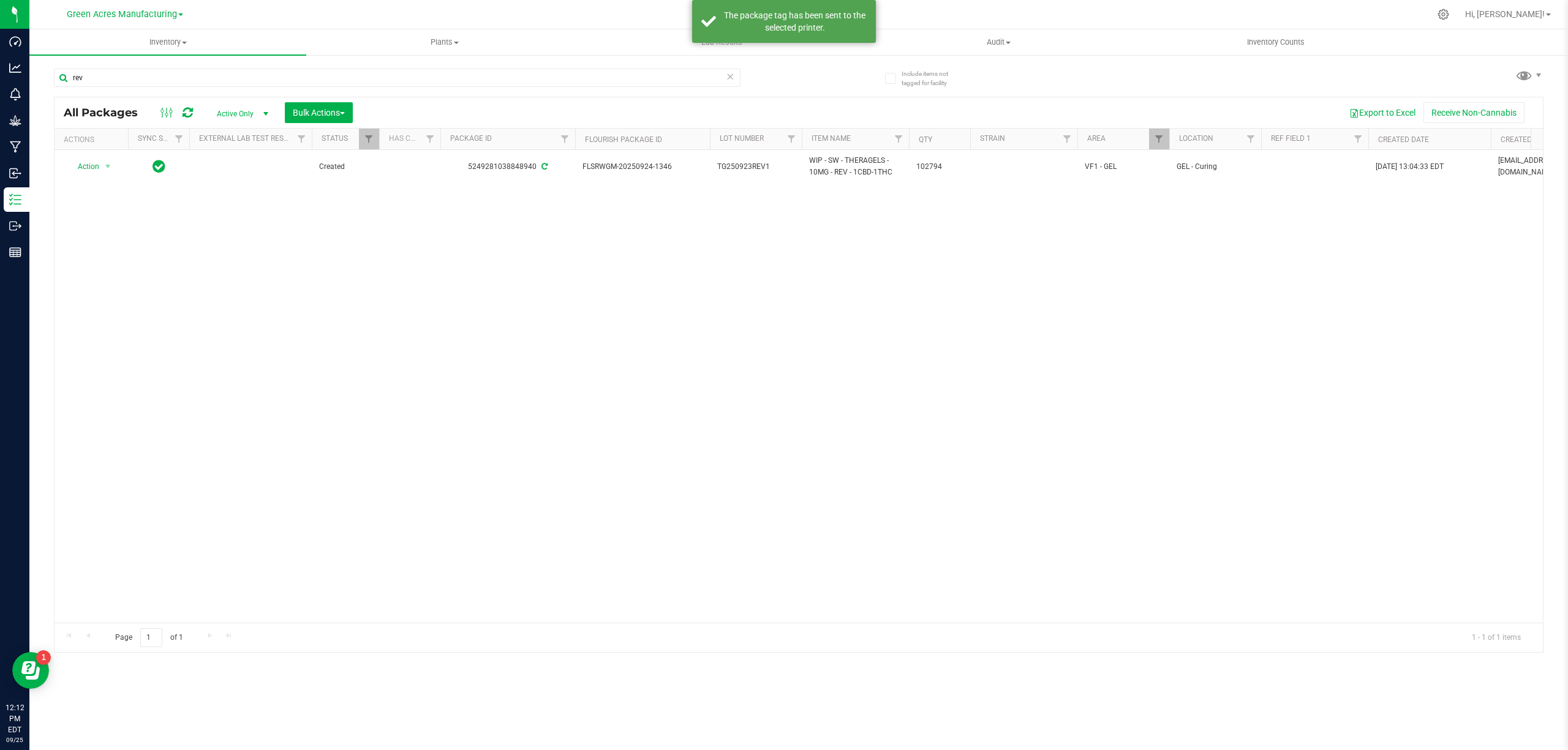
click at [558, 344] on div "Action Action Adjust qty Create package Edit attributes Global inventory Locate…" at bounding box center [799, 387] width 1489 height 473
drag, startPoint x: 734, startPoint y: 258, endPoint x: 722, endPoint y: 258, distance: 12.0
click at [734, 258] on div "Action Action Adjust qty Create package Edit attributes Global inventory Locate…" at bounding box center [799, 387] width 1489 height 473
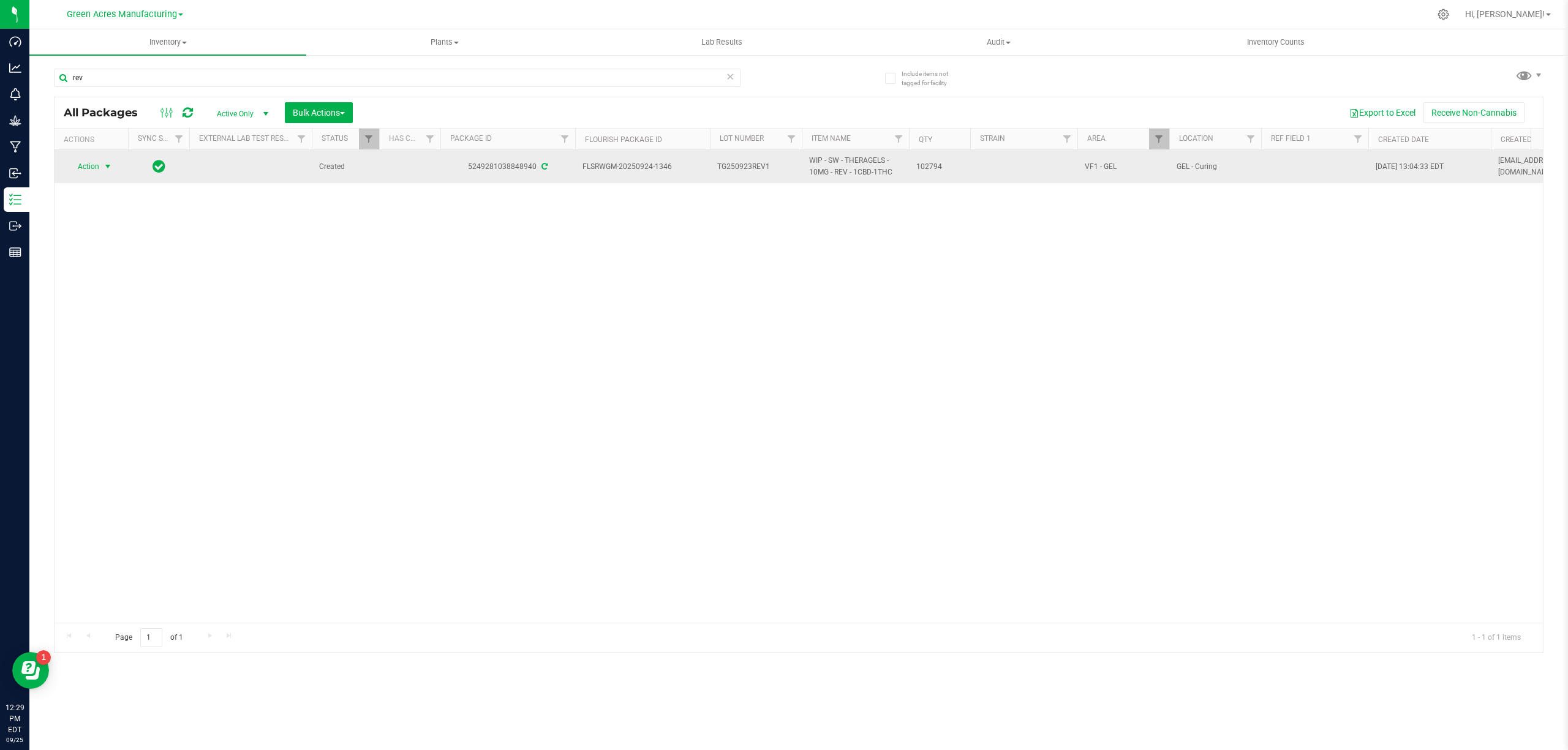
click at [98, 164] on span "Action" at bounding box center [83, 166] width 33 height 17
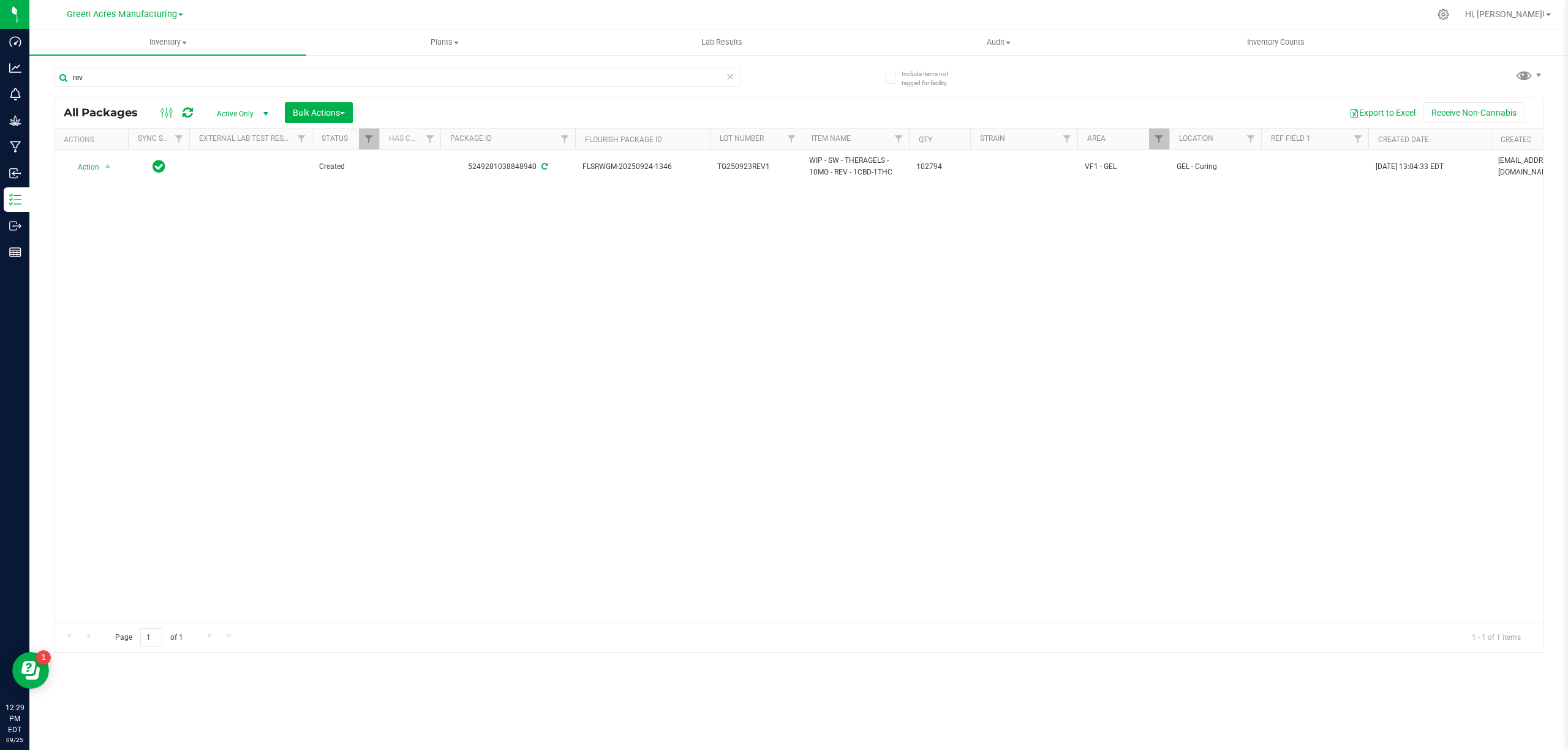
click at [1040, 273] on div "Action Action Adjust qty Create package Edit attributes Global inventory Locate…" at bounding box center [799, 387] width 1489 height 473
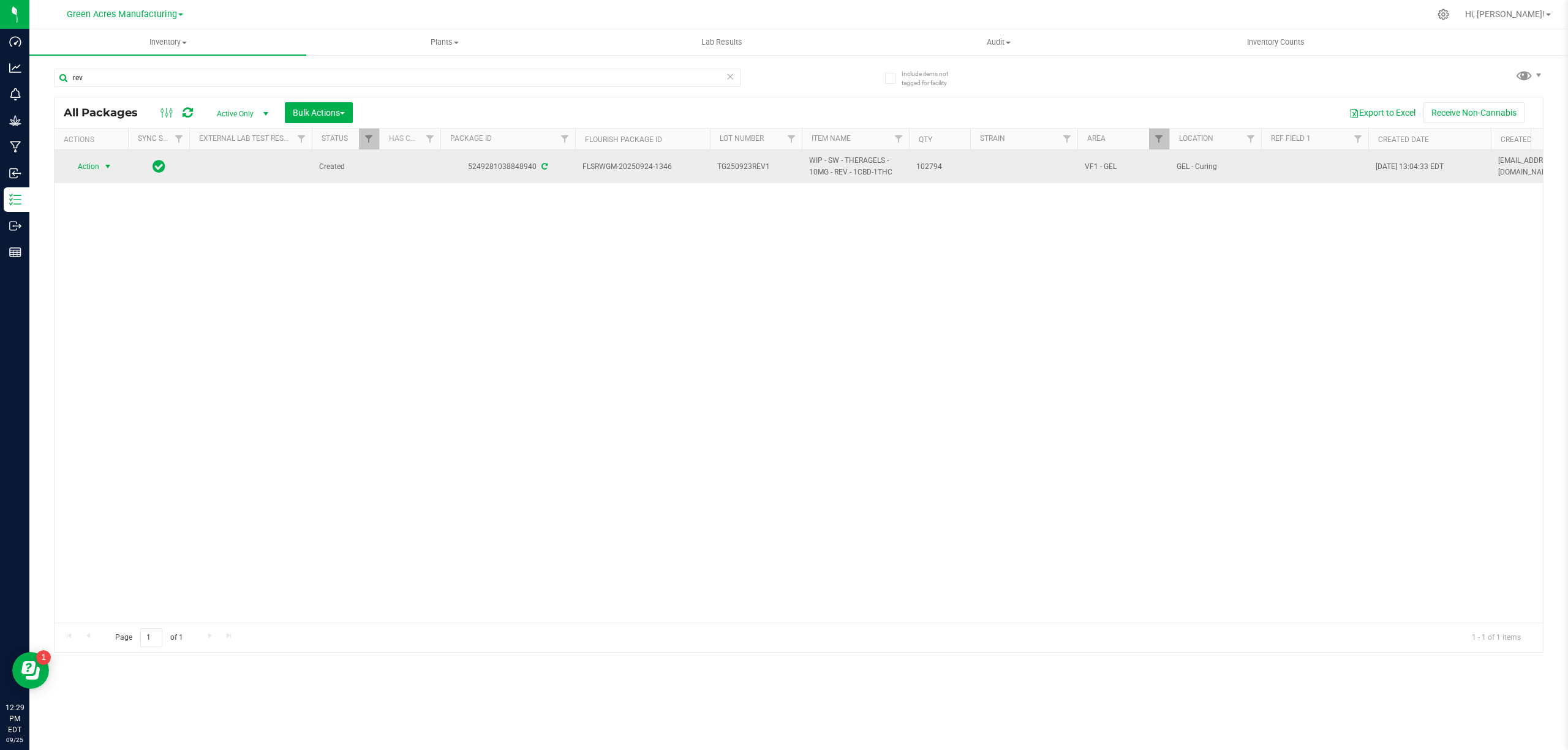
click at [91, 165] on span "Action" at bounding box center [83, 166] width 33 height 17
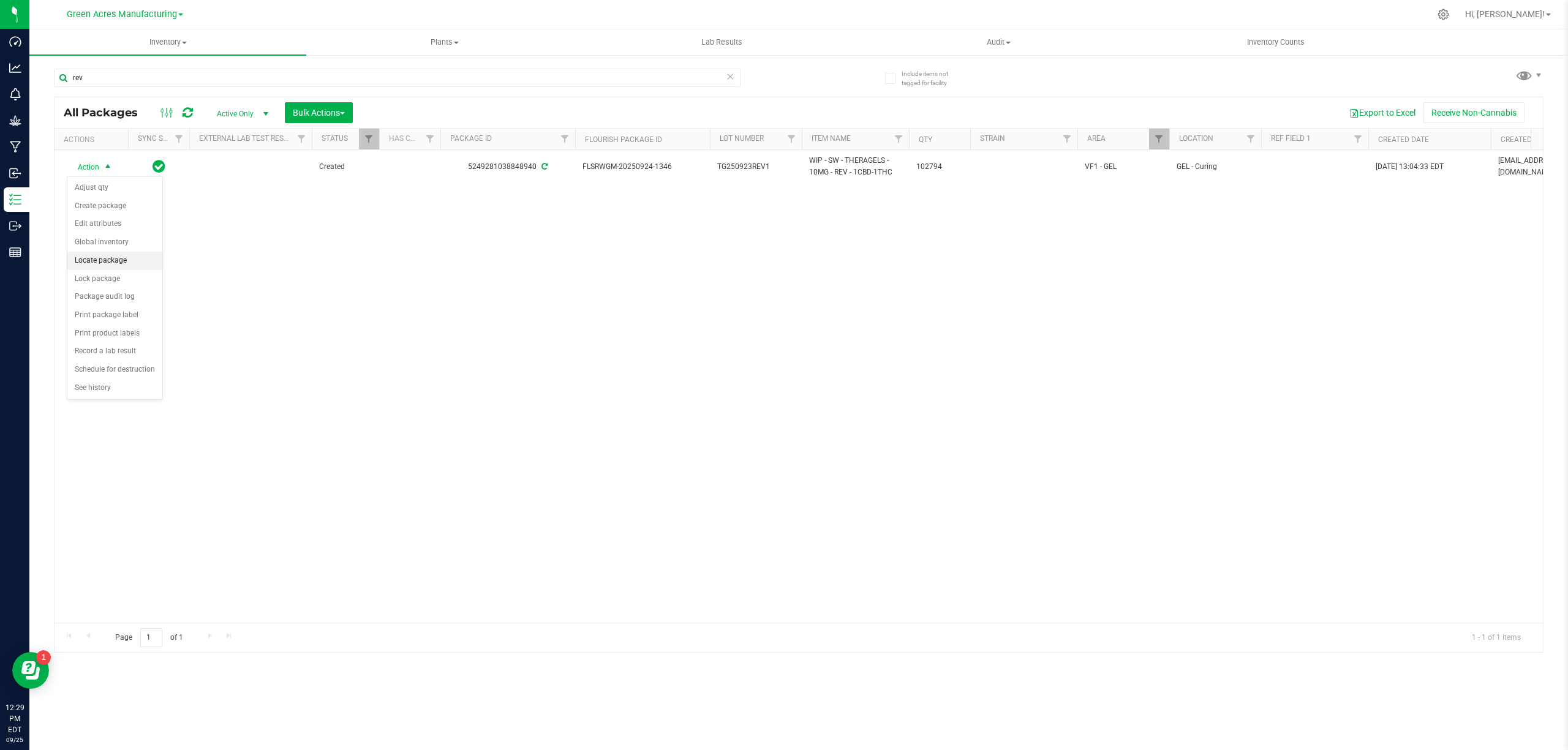
click at [111, 264] on li "Locate package" at bounding box center [115, 261] width 95 height 18
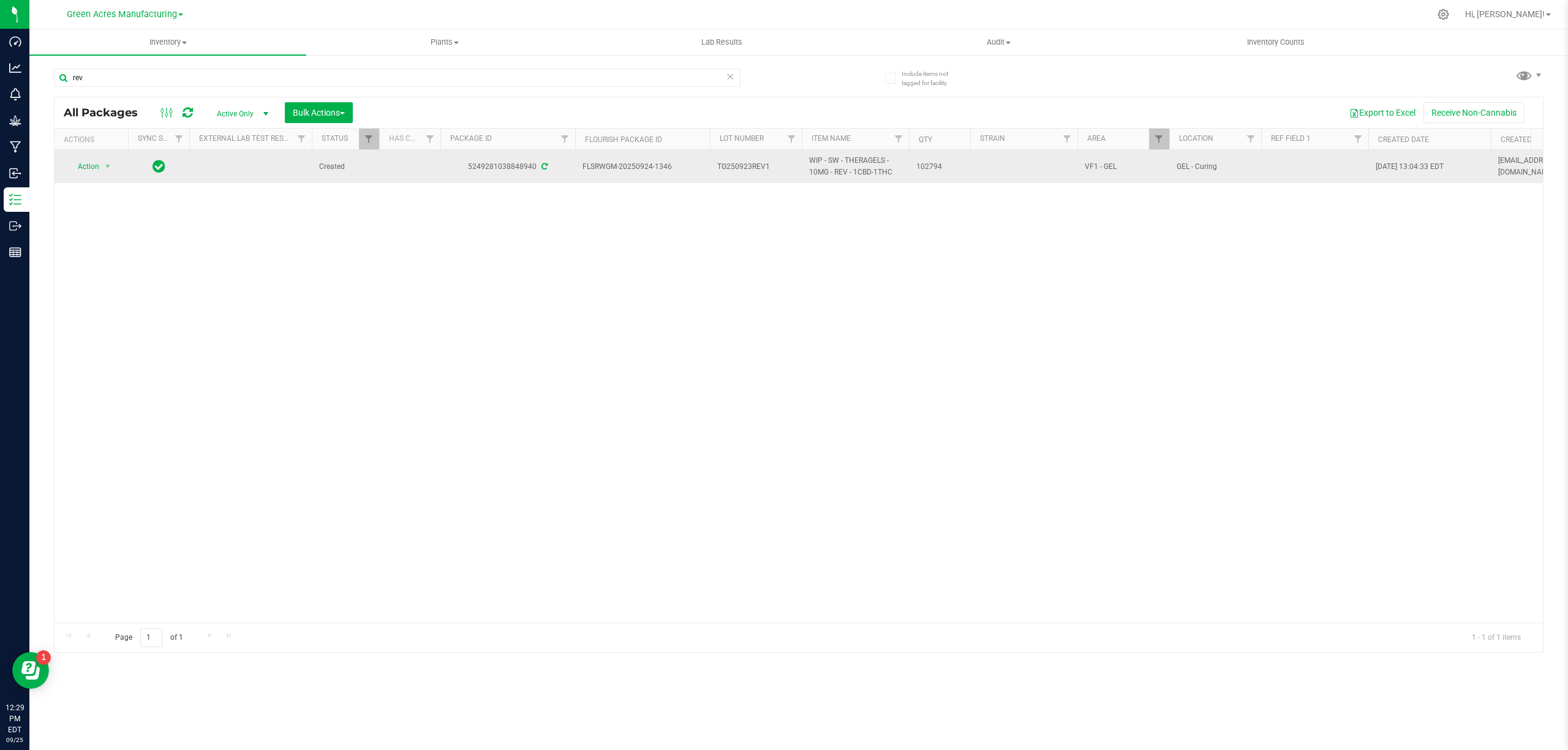
click at [101, 162] on span "select" at bounding box center [108, 166] width 15 height 17
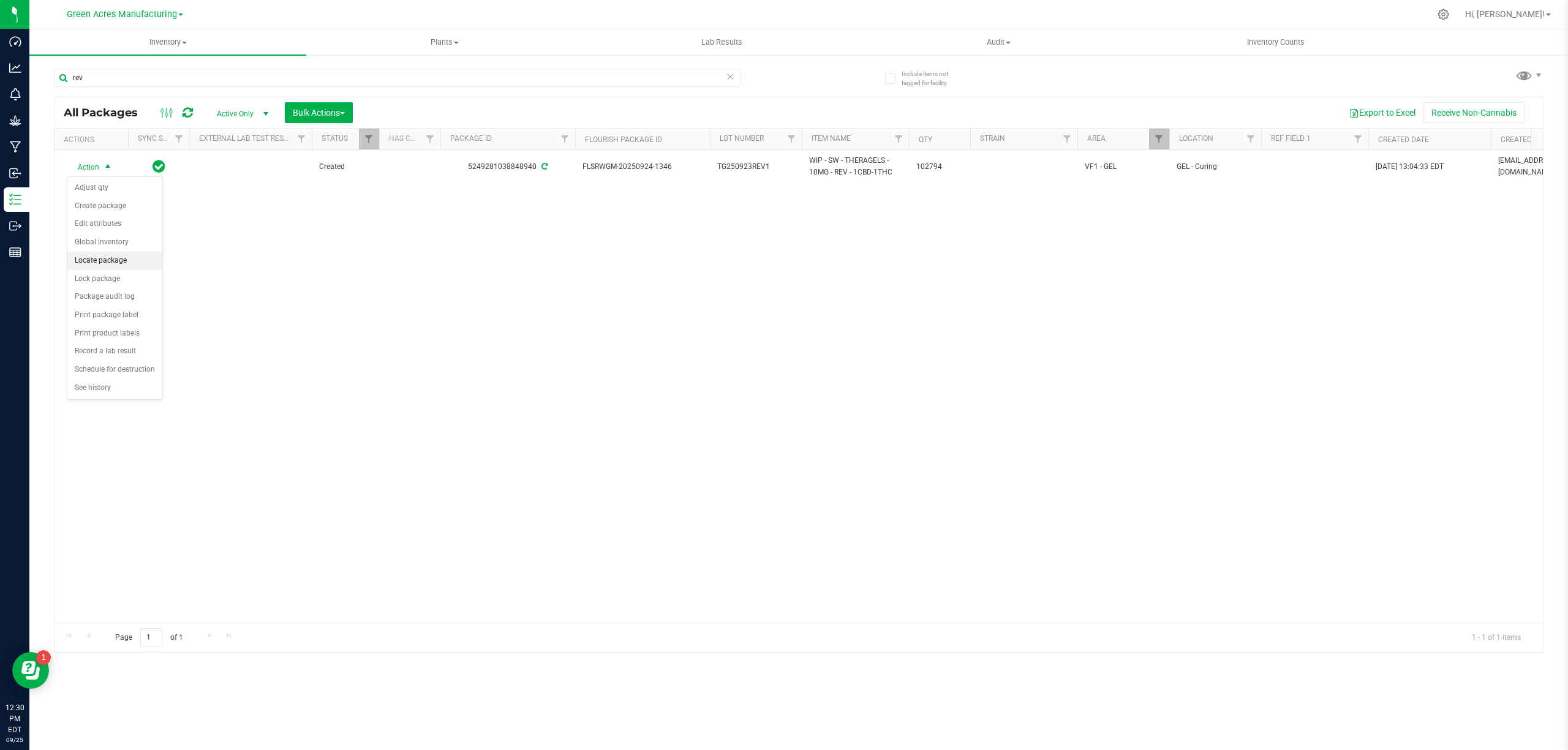
click at [113, 264] on li "Locate package" at bounding box center [115, 261] width 95 height 18
drag, startPoint x: 968, startPoint y: 400, endPoint x: 1047, endPoint y: 231, distance: 186.6
click at [973, 403] on div "Action Action Adjust qty Create package Edit attributes Global inventory Locate…" at bounding box center [799, 387] width 1489 height 473
